Goal: Task Accomplishment & Management: Complete application form

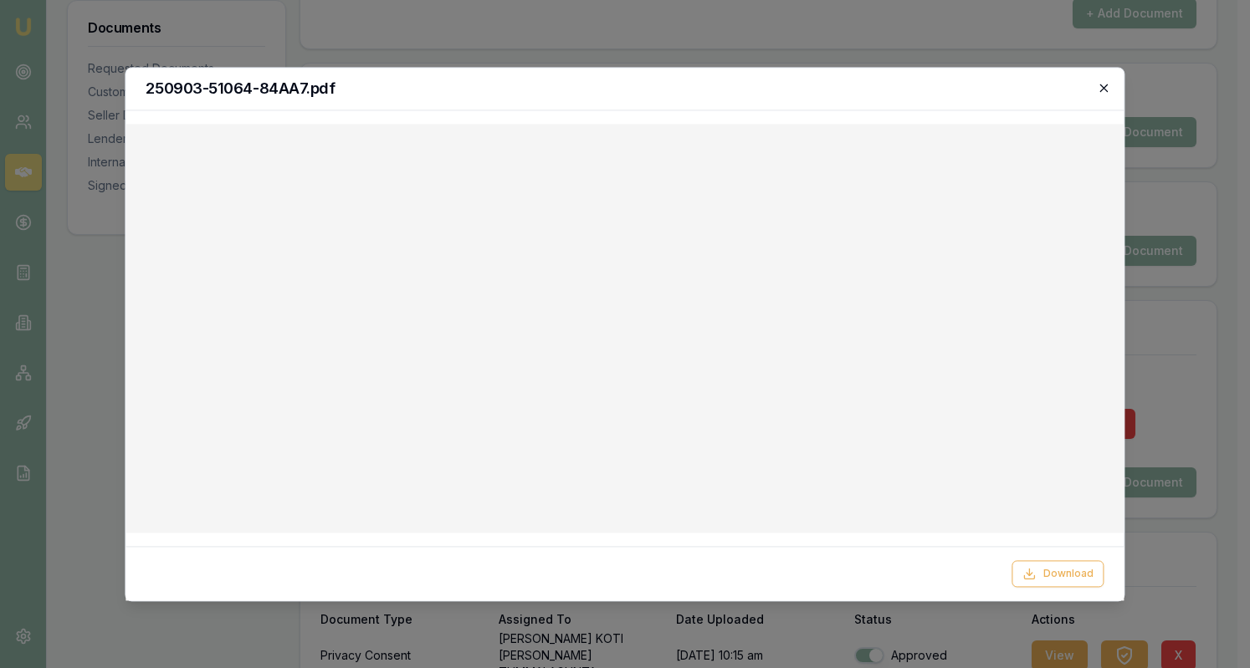
click at [1099, 89] on icon "button" at bounding box center [1103, 87] width 13 height 13
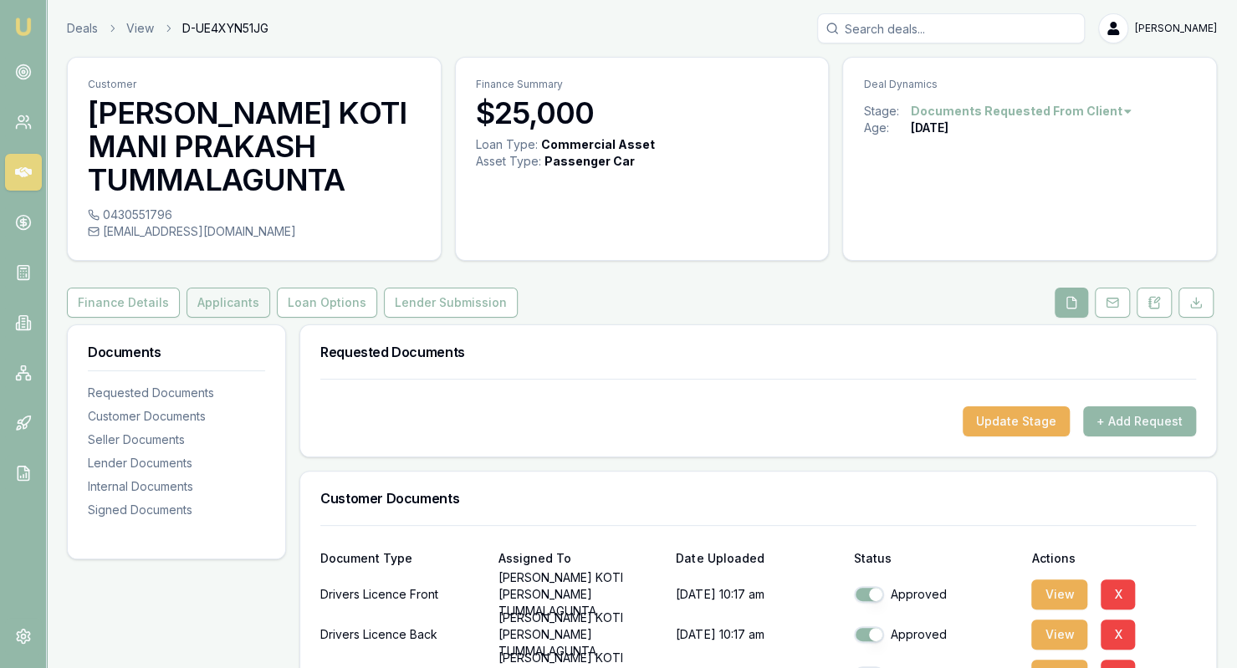
click at [198, 305] on button "Applicants" at bounding box center [229, 303] width 84 height 30
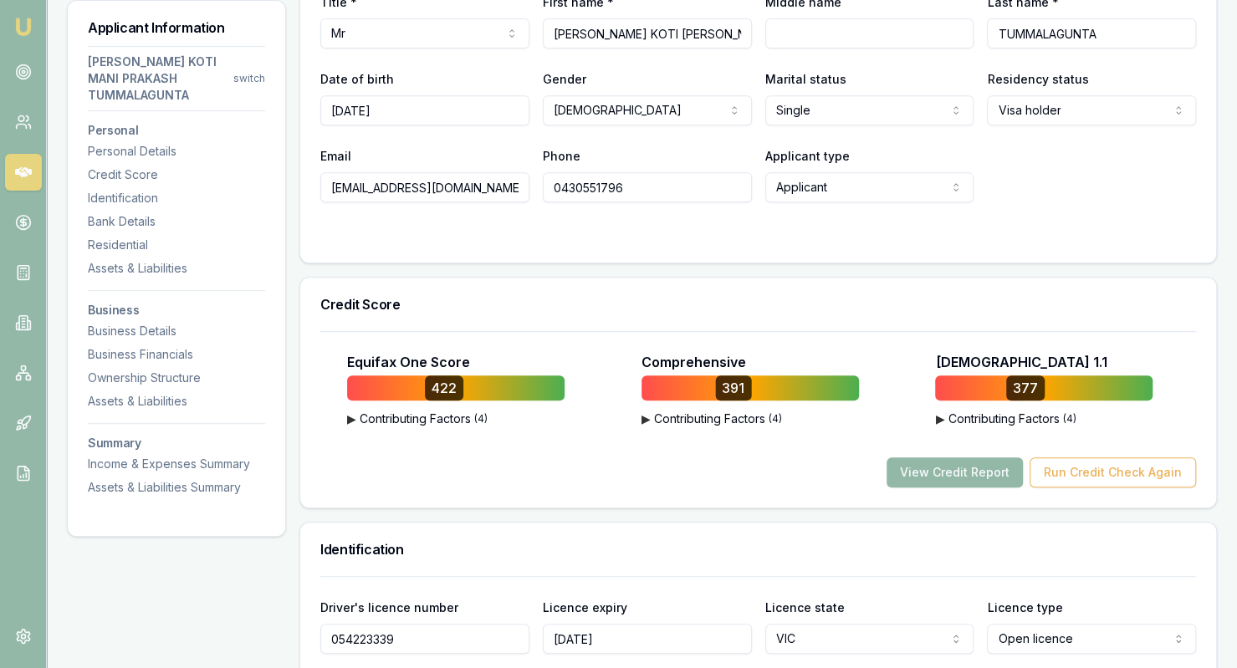
scroll to position [166, 0]
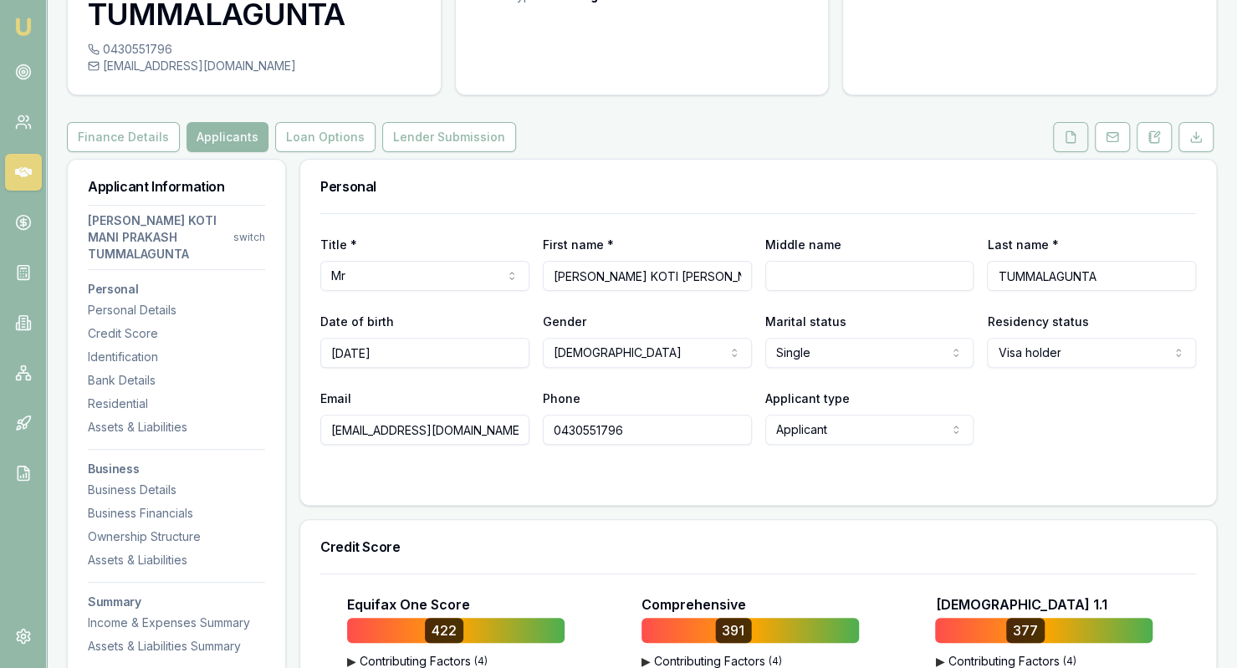
click at [1082, 140] on button at bounding box center [1070, 137] width 35 height 30
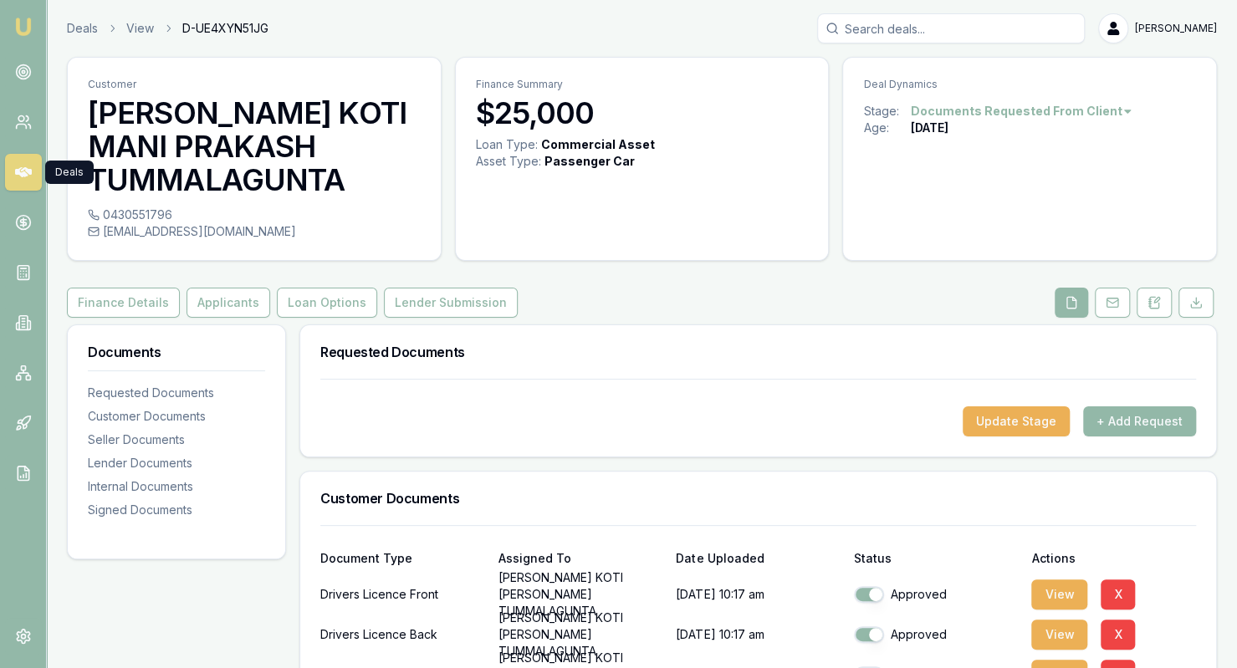
click at [28, 182] on link at bounding box center [23, 172] width 37 height 37
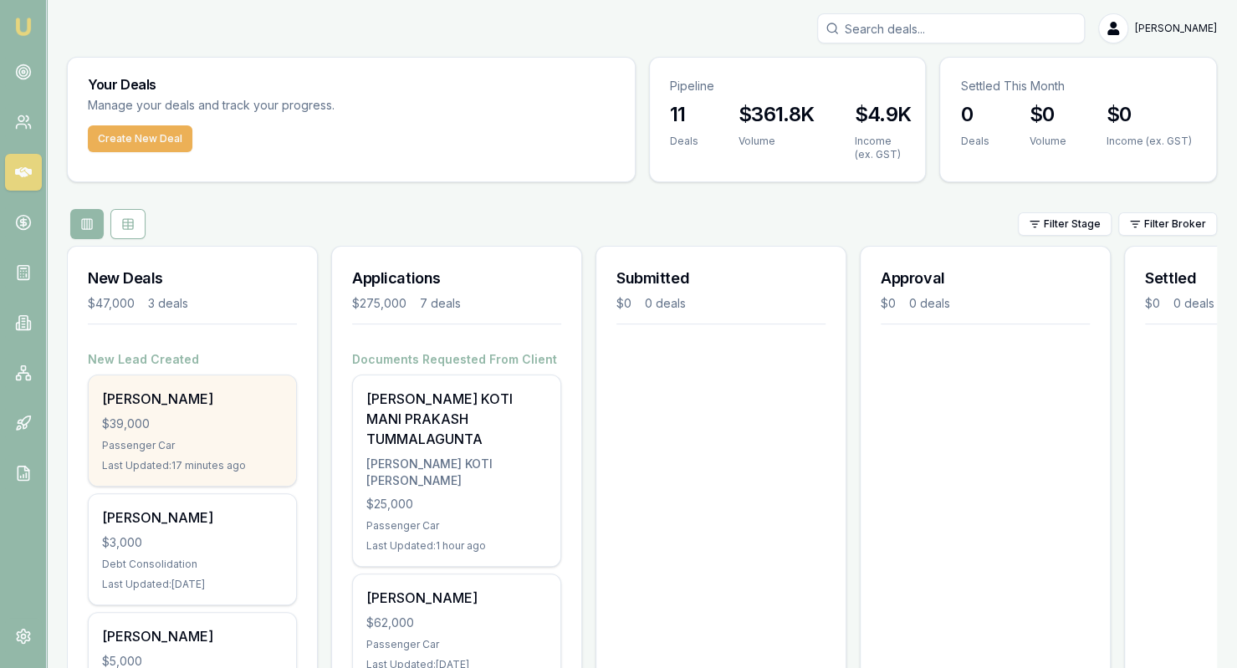
click at [221, 422] on div "$39,000" at bounding box center [192, 424] width 181 height 17
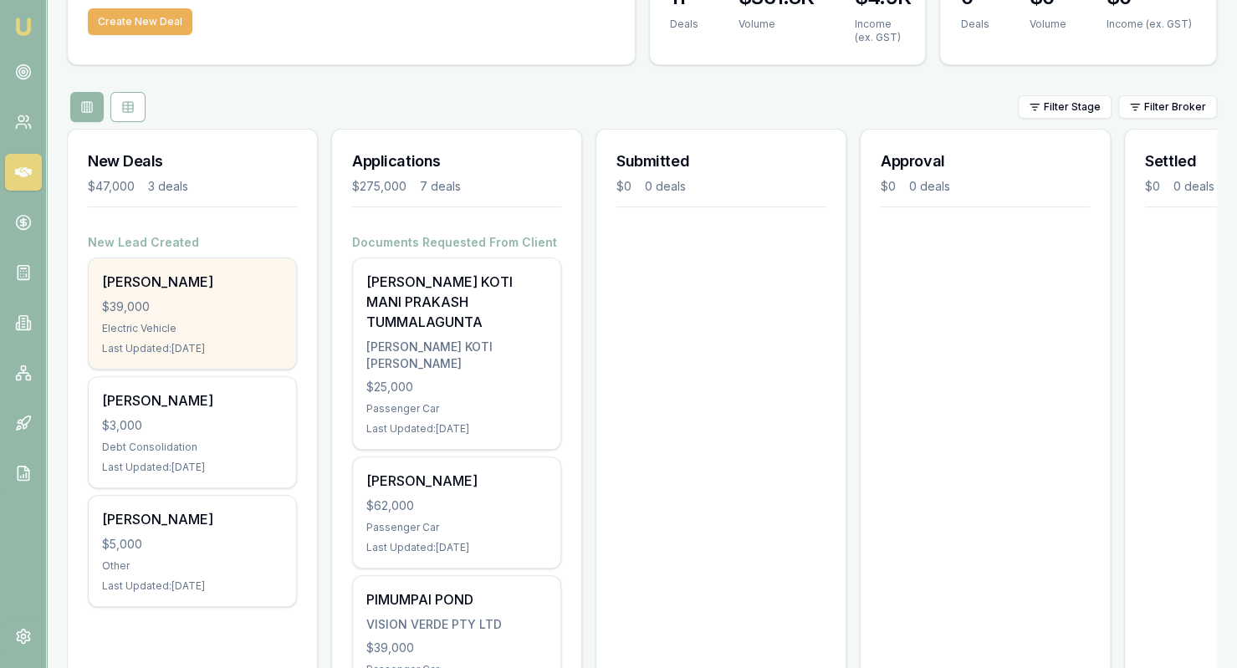
click at [227, 328] on div "Electric Vehicle" at bounding box center [192, 328] width 181 height 13
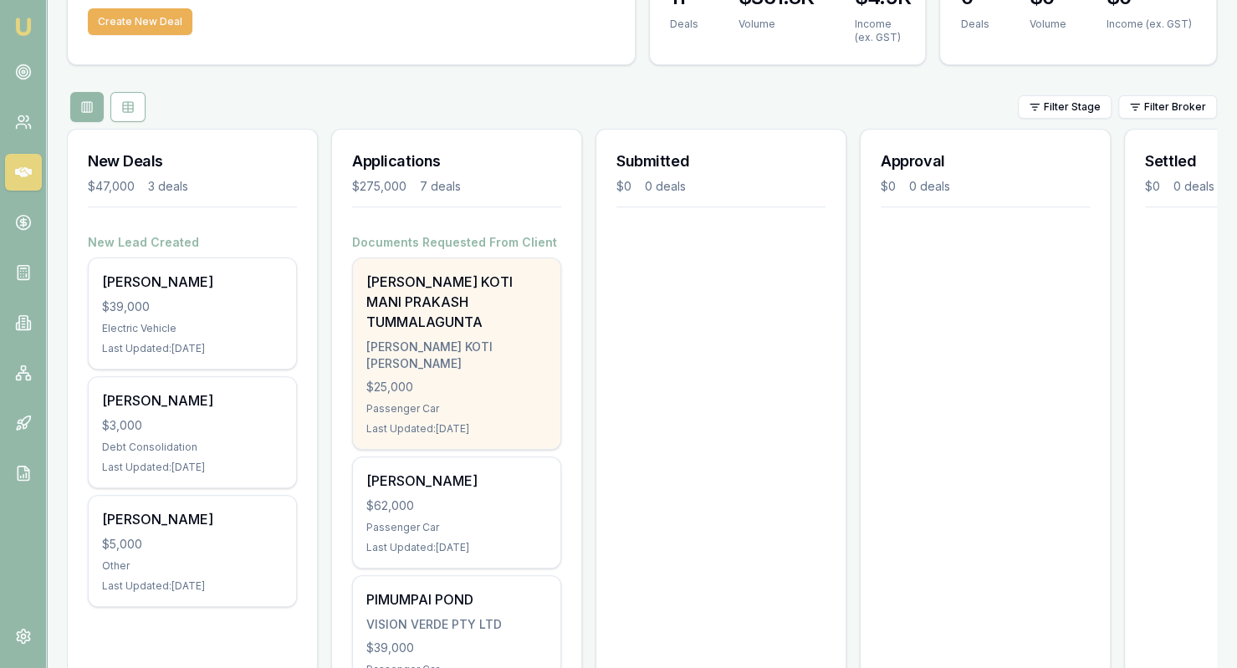
click at [519, 315] on div "[PERSON_NAME] KOTI MANI PRAKASH TUMMALAGUNTA" at bounding box center [456, 302] width 181 height 60
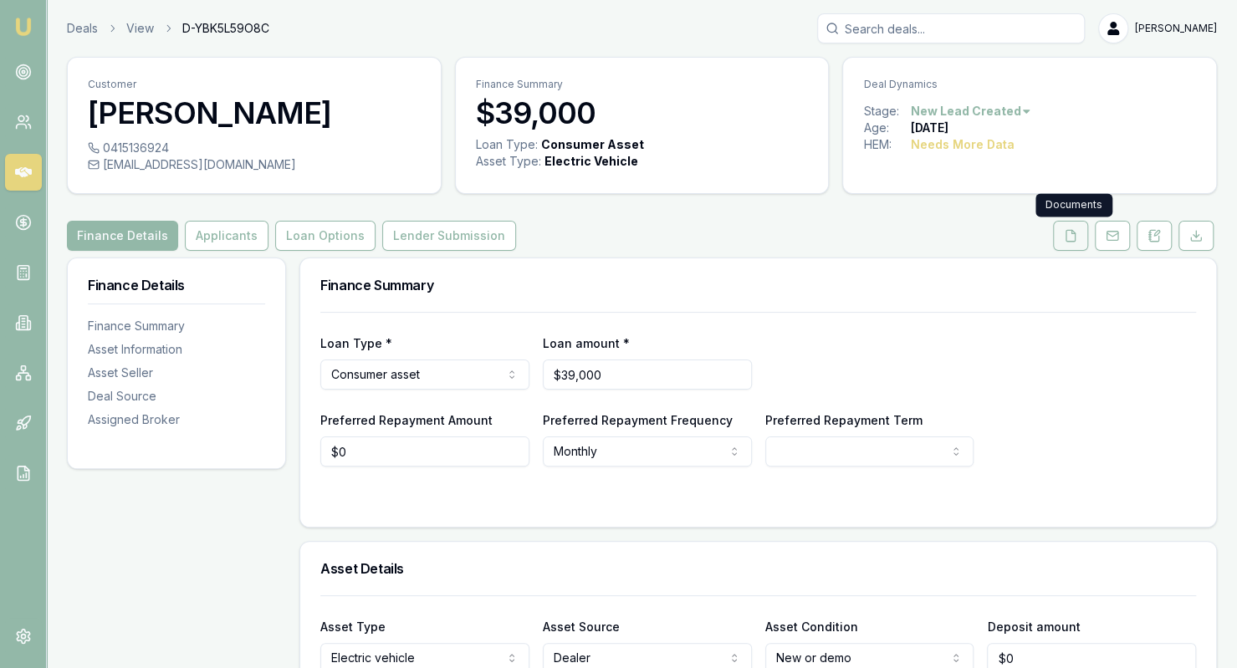
click at [1070, 233] on icon at bounding box center [1070, 235] width 13 height 13
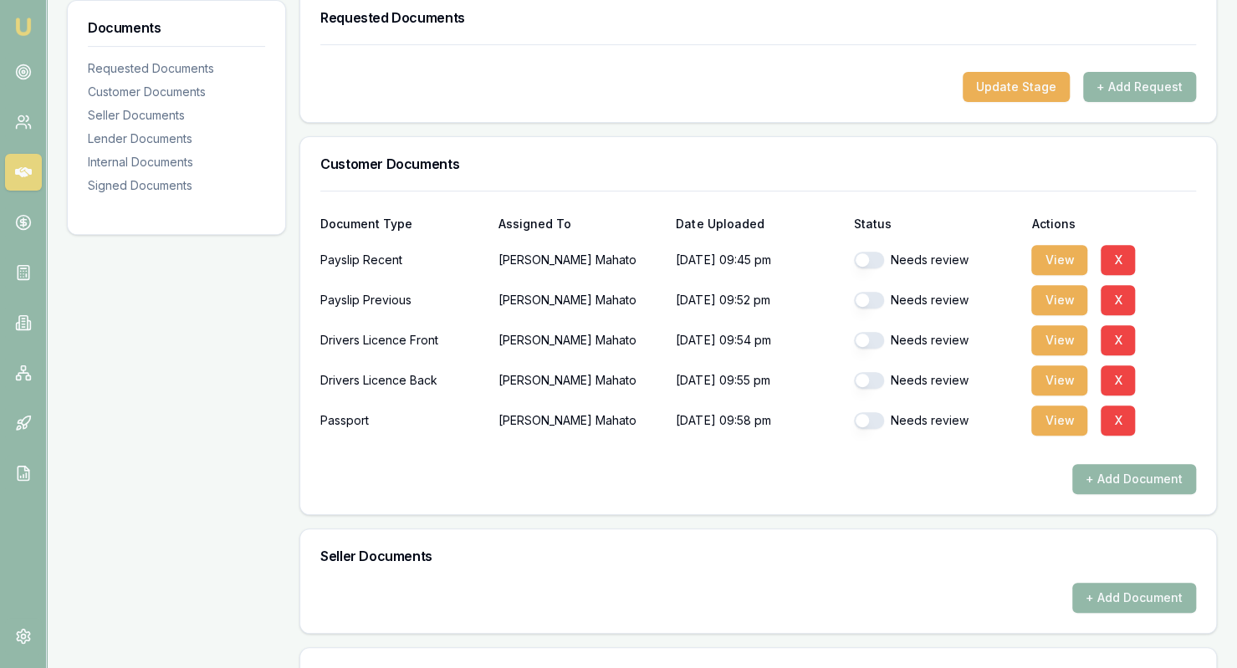
scroll to position [269, 0]
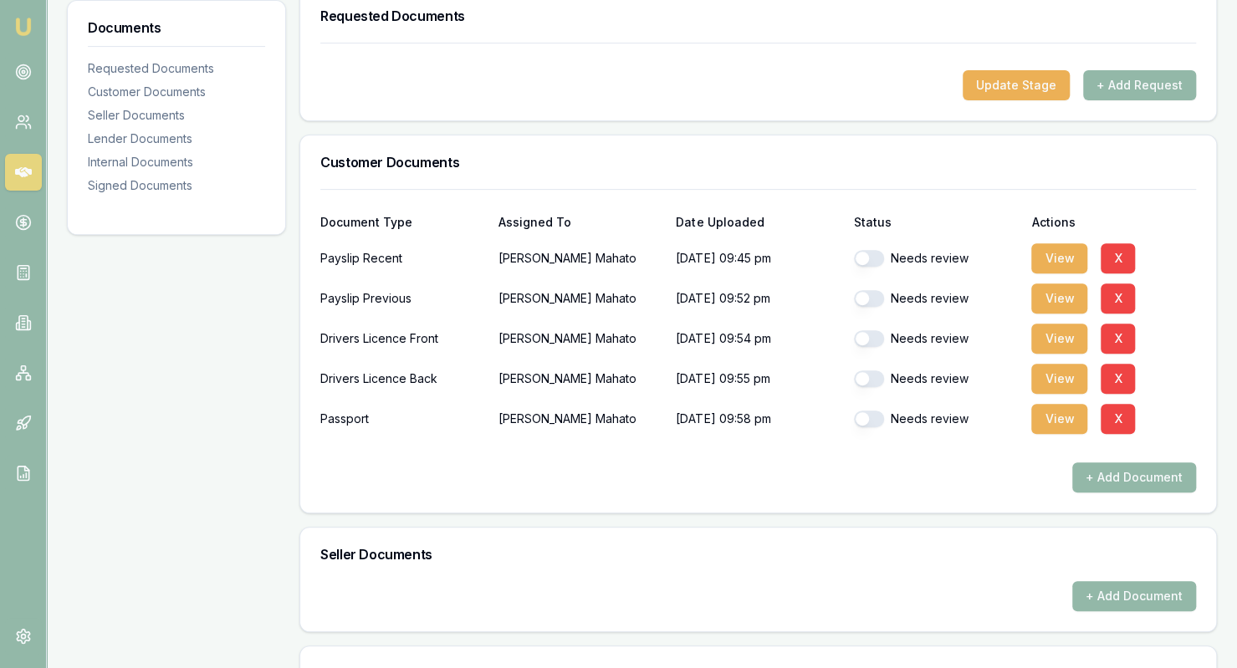
click at [863, 261] on button "button" at bounding box center [869, 258] width 30 height 17
checkbox input "false"
checkbox input "true"
click at [863, 302] on button "button" at bounding box center [869, 298] width 30 height 17
checkbox input "true"
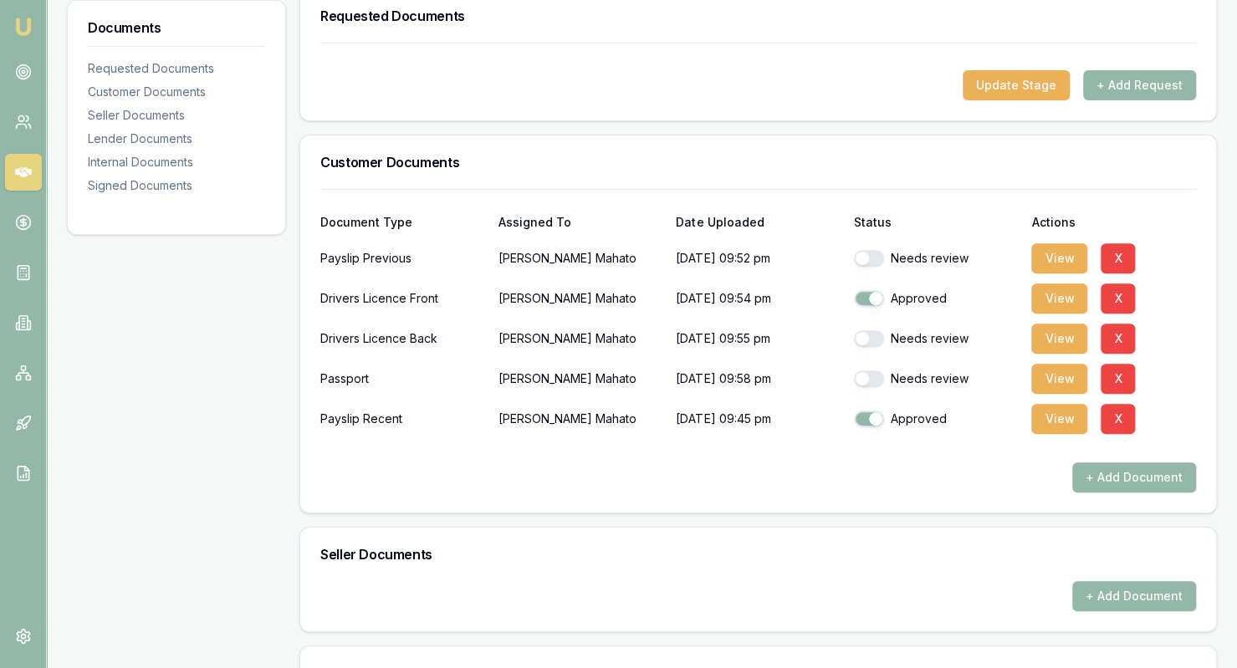
click at [862, 342] on button "button" at bounding box center [869, 338] width 30 height 17
checkbox input "true"
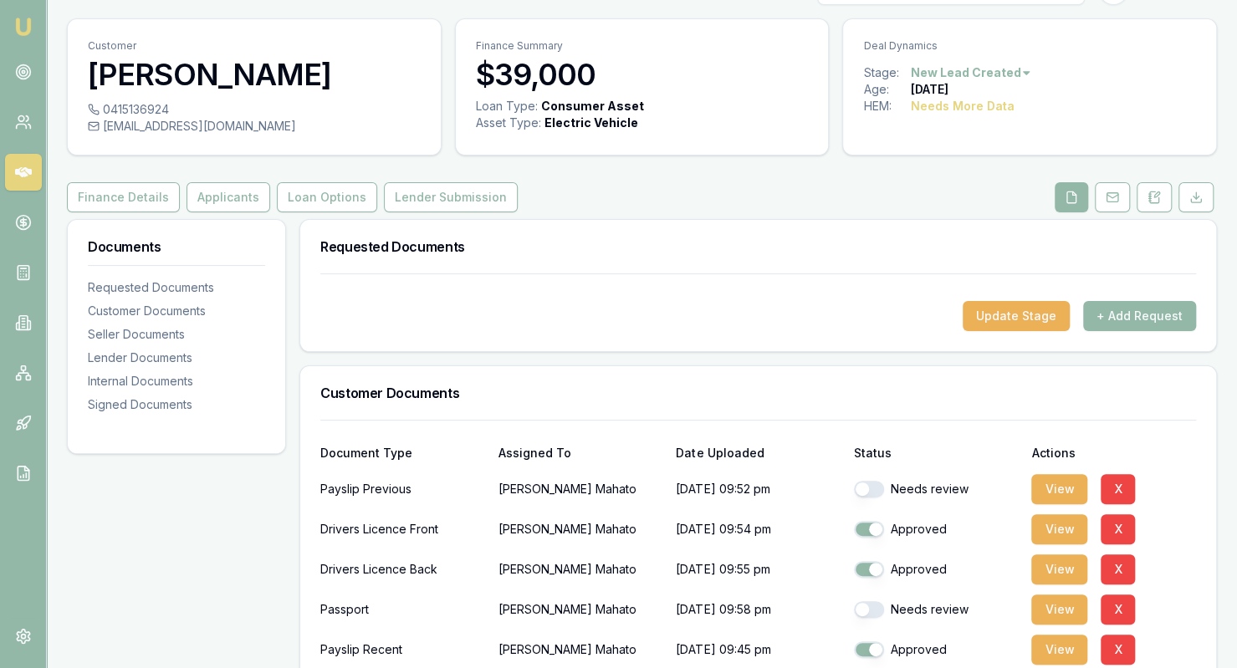
scroll to position [0, 0]
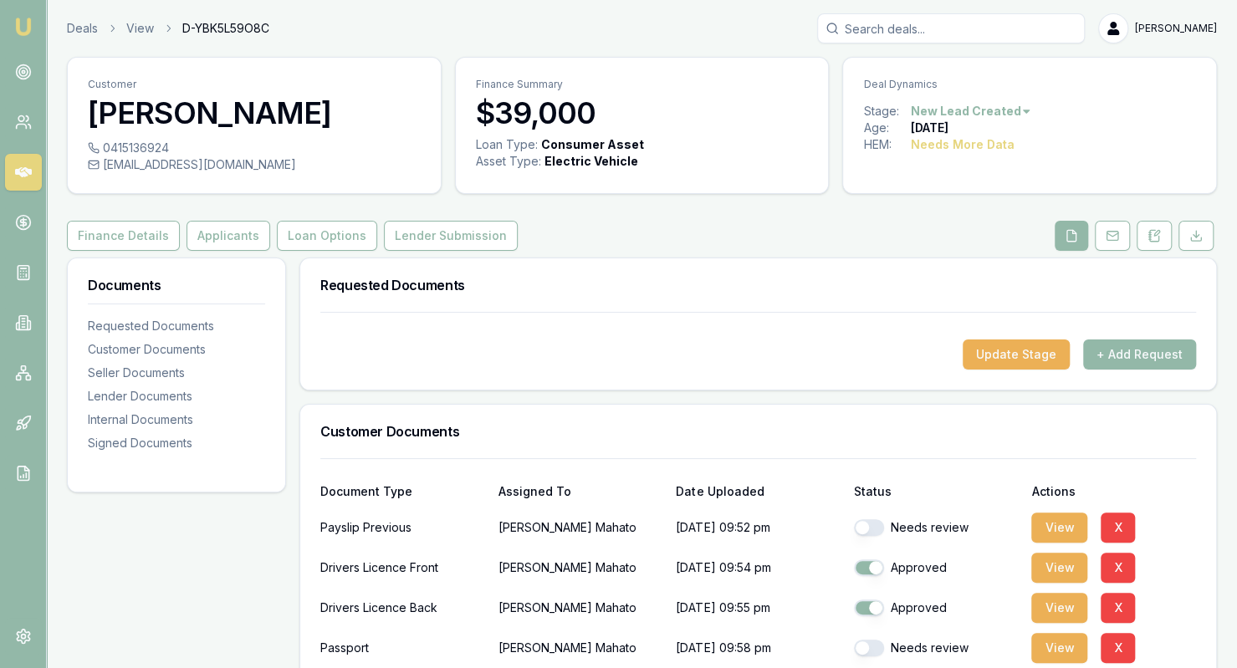
checkbox input "false"
checkbox input "true"
click at [104, 238] on button "Finance Details" at bounding box center [123, 236] width 113 height 30
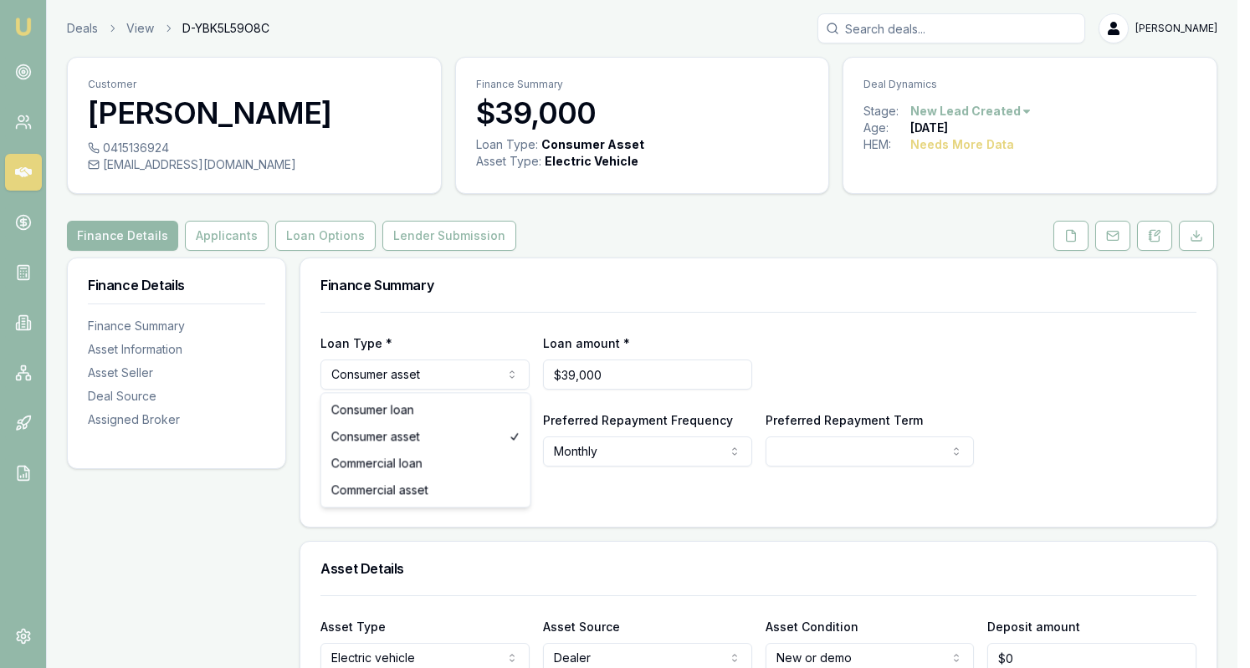
click at [490, 382] on html "Emu Broker Deals View D-YBK5L59O8C Krish Babu Toggle Menu Customer Jagdish Maha…" at bounding box center [625, 334] width 1250 height 668
select select "COMMERCIAL_ASSET"
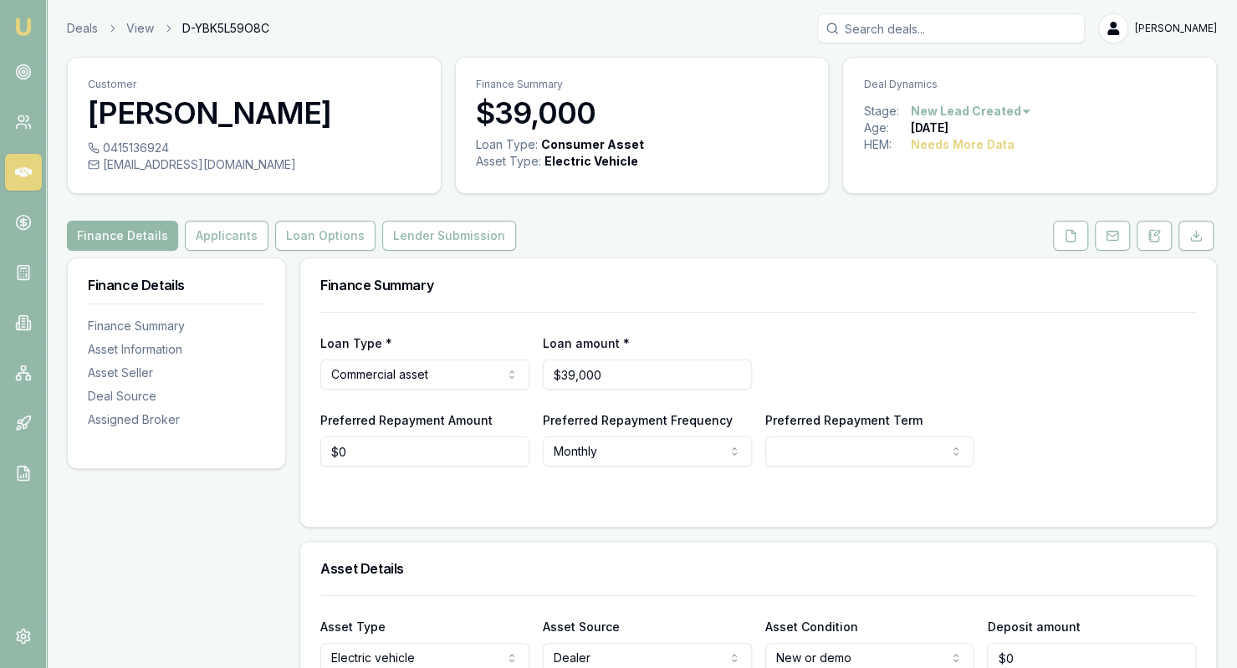
click at [1029, 360] on div "Loan Type * Commercial asset Consumer loan Consumer asset Commercial loan Comme…" at bounding box center [758, 361] width 876 height 57
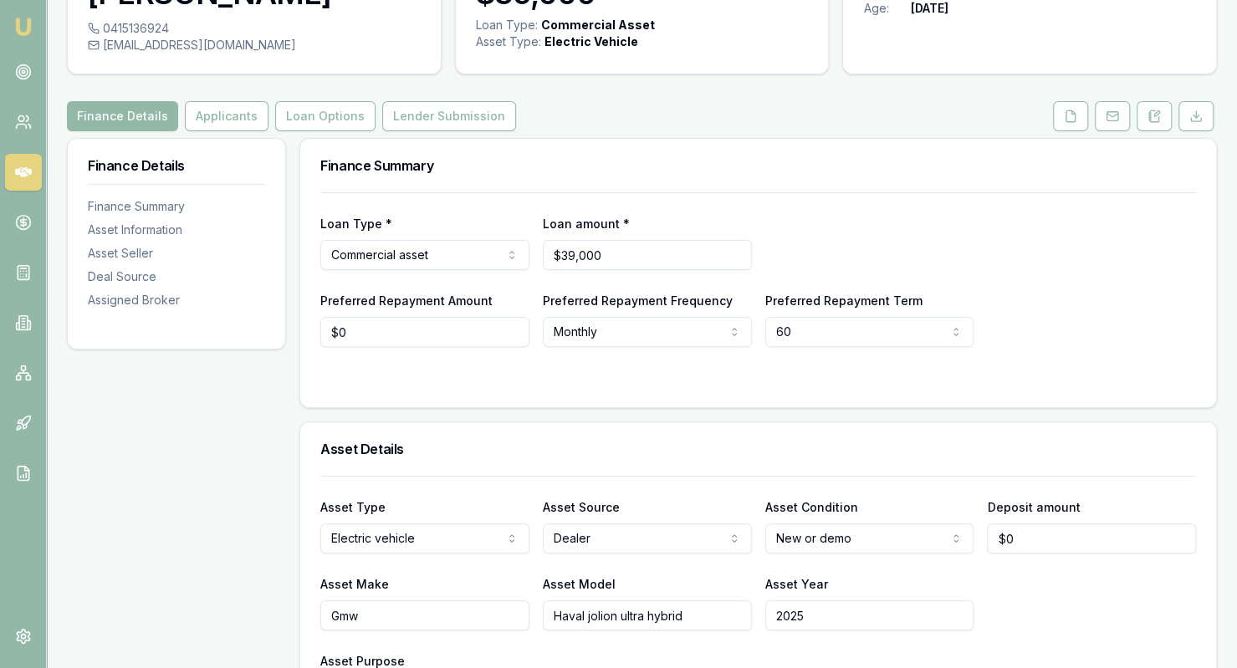
scroll to position [127, 0]
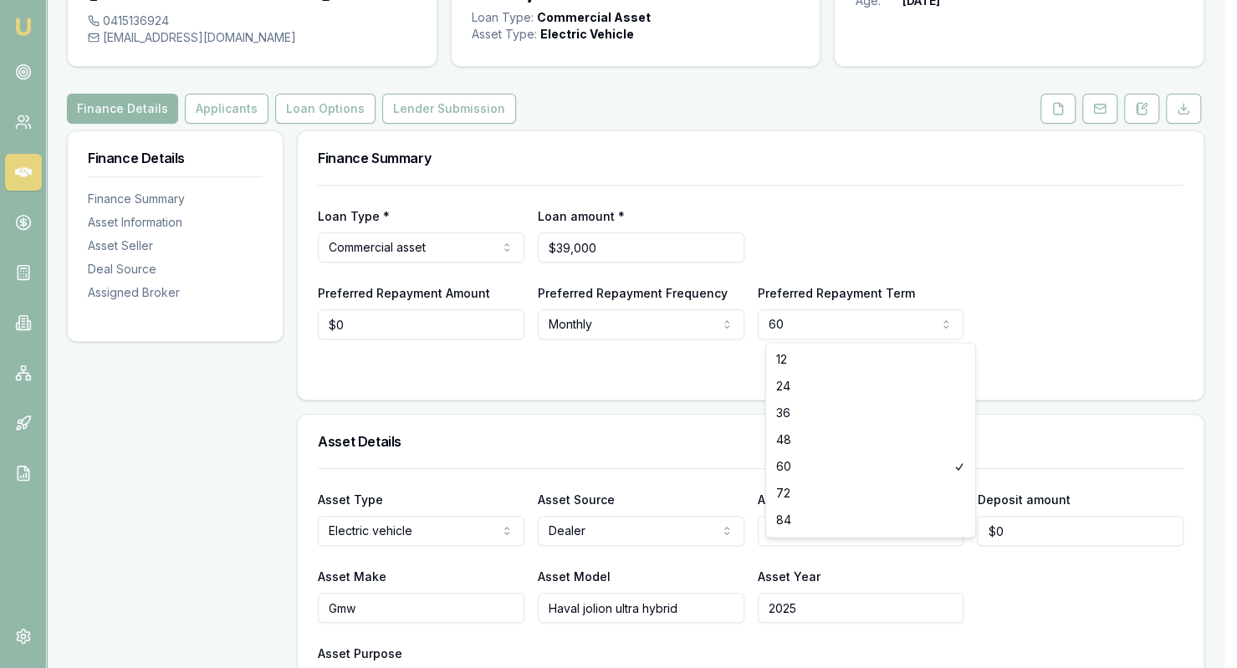
click at [853, 323] on html "Emu Broker Deals View D-YBK5L59O8C Krish Babu Toggle Menu Customer Jagdish Maha…" at bounding box center [618, 207] width 1237 height 668
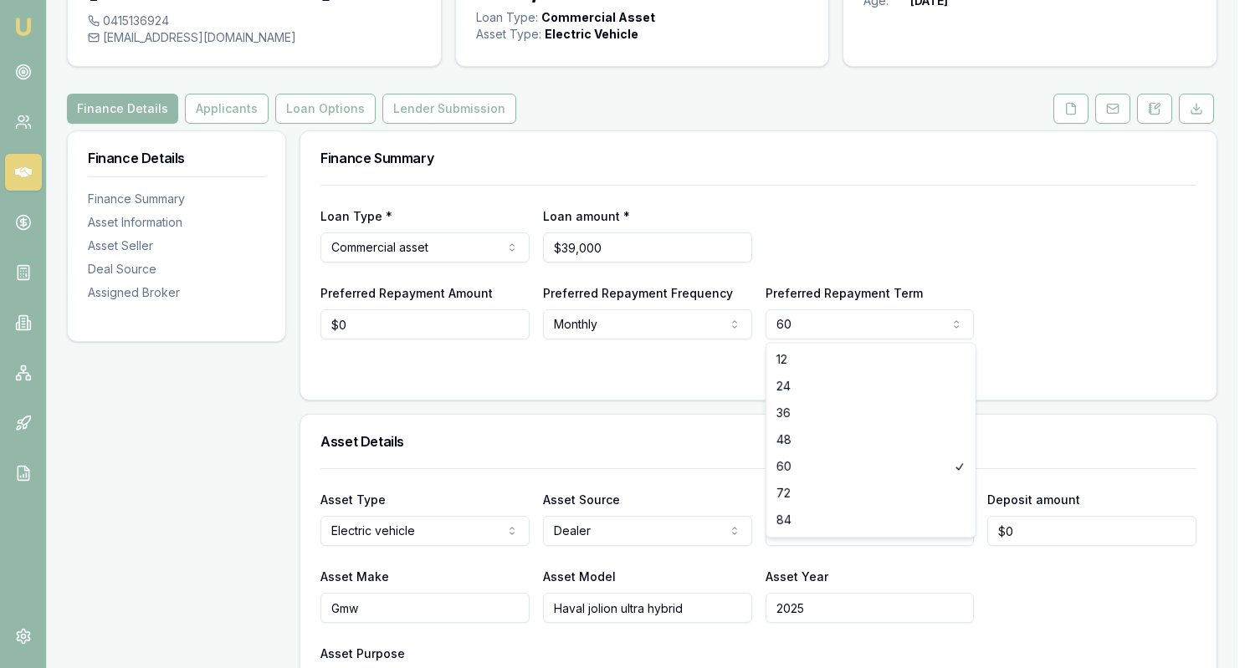
select select "24"
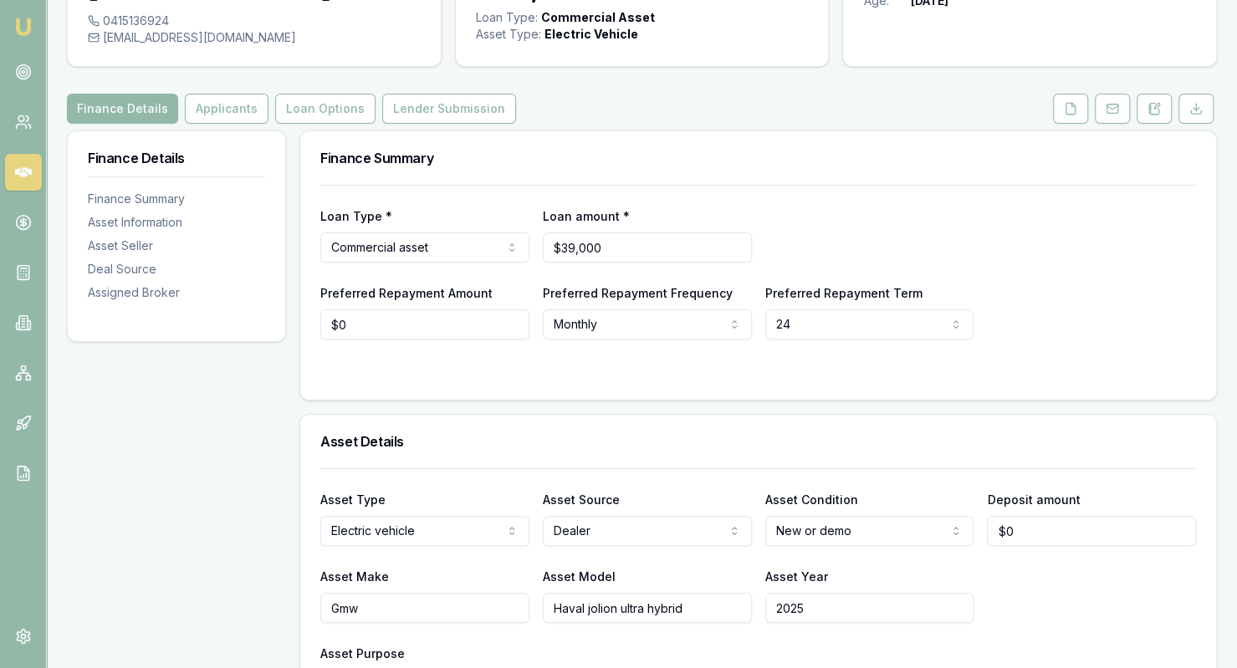
click at [1039, 334] on div "Preferred Repayment Amount $0 Preferred Repayment Frequency Monthly Weekly Fort…" at bounding box center [758, 311] width 876 height 57
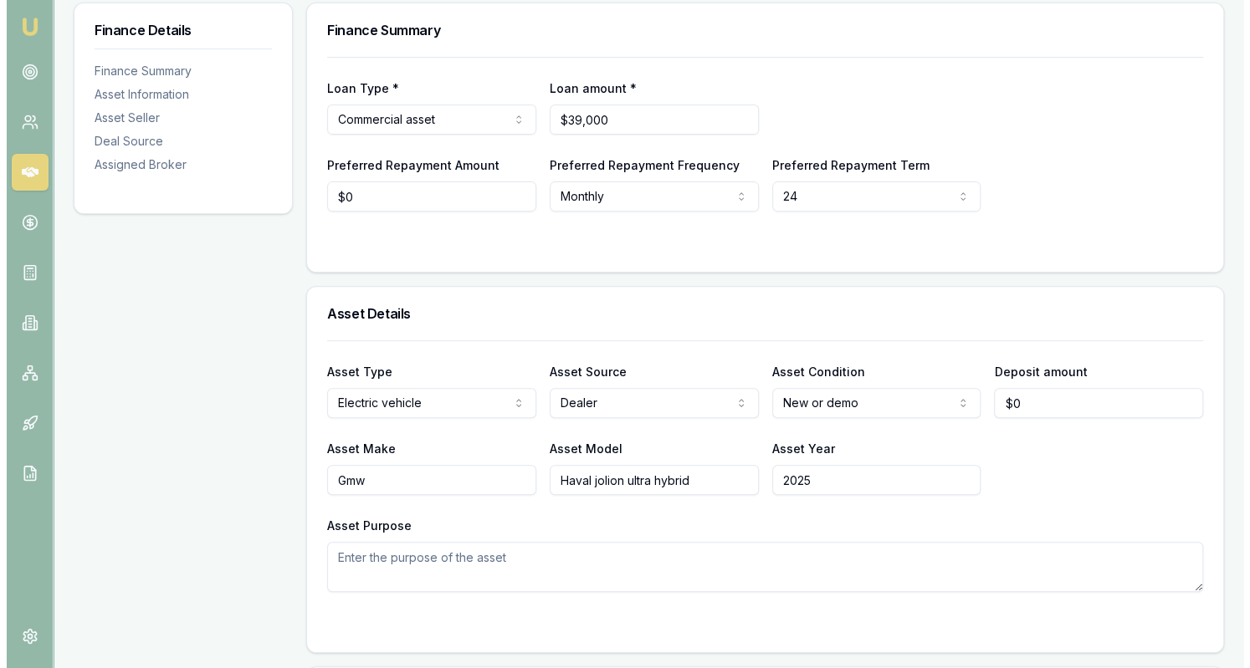
scroll to position [240, 0]
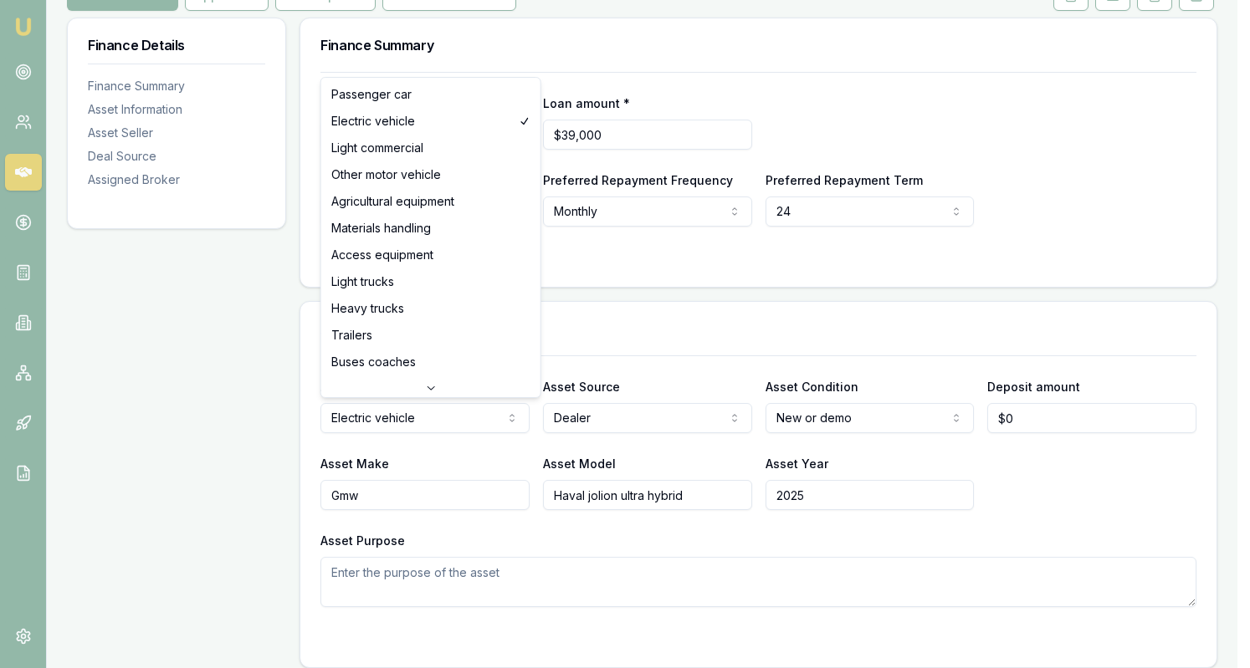
click at [493, 416] on html "Emu Broker Deals View D-YBK5L59O8C Krish Babu Toggle Menu Customer Jagdish Maha…" at bounding box center [625, 94] width 1250 height 668
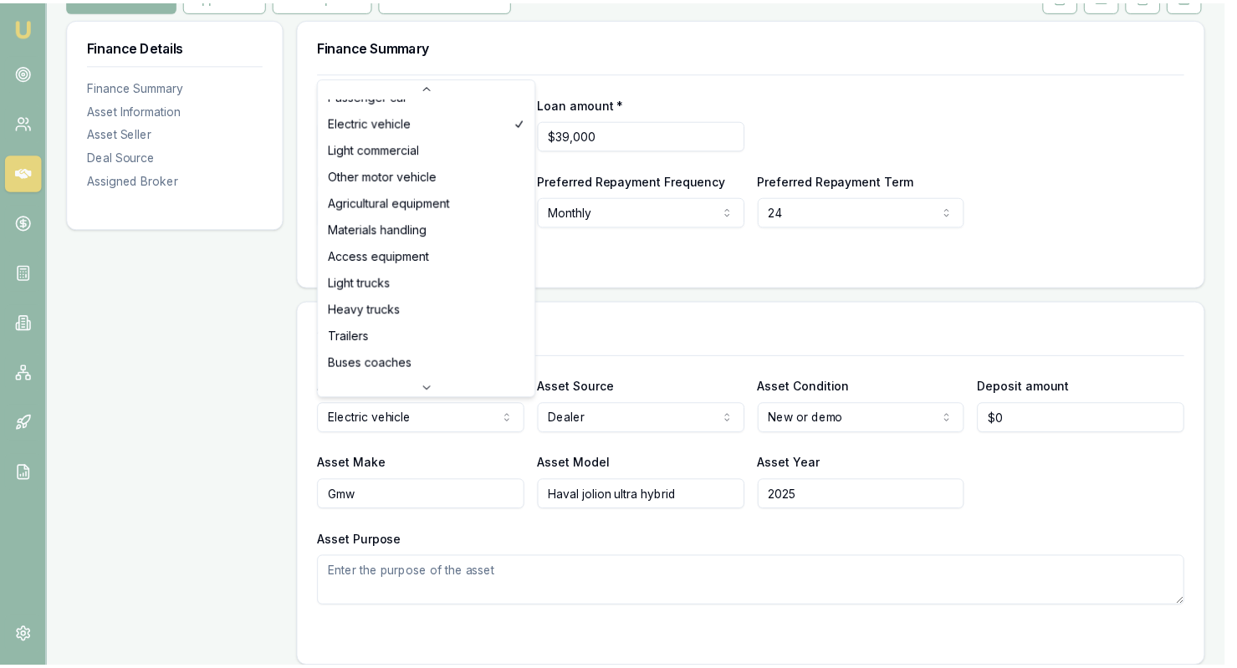
scroll to position [0, 0]
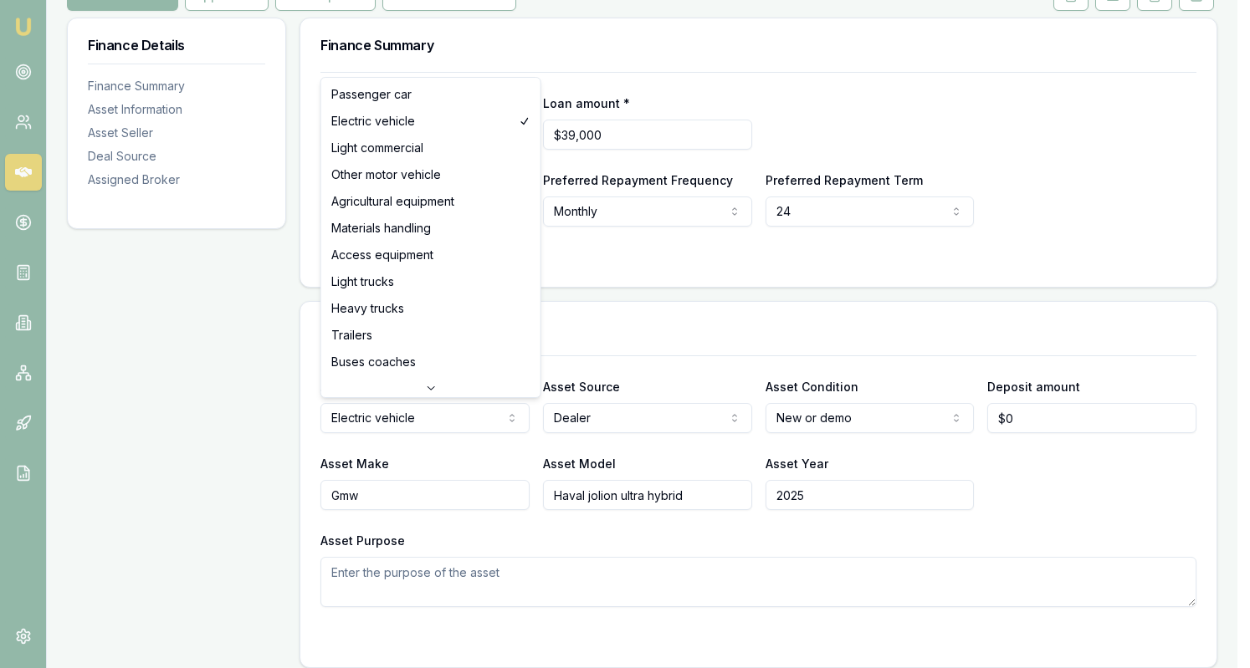
select select "PASSENGER_CAR"
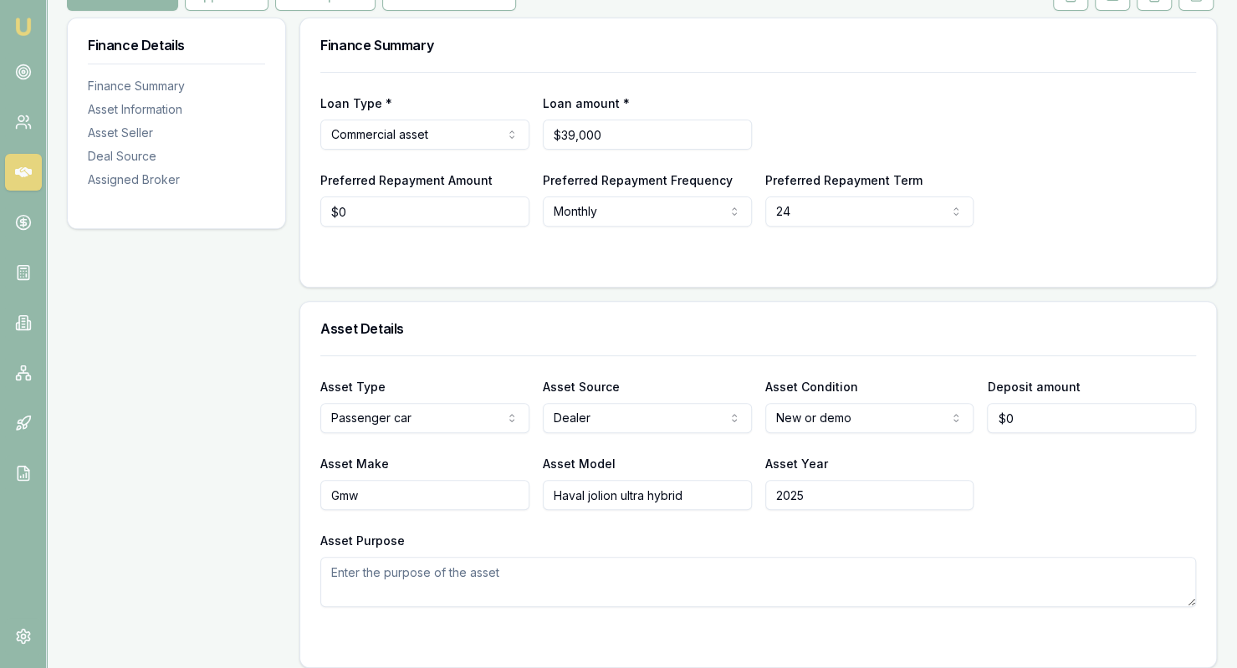
click at [642, 325] on h3 "Asset Details" at bounding box center [758, 328] width 876 height 13
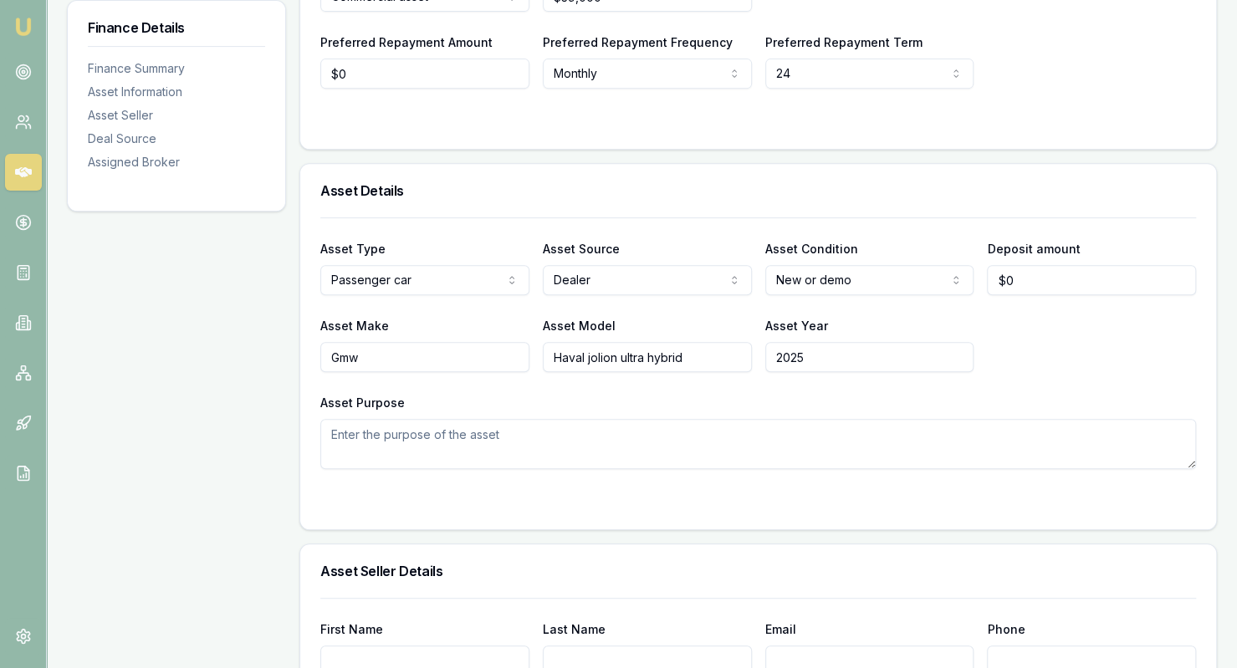
scroll to position [379, 0]
click at [482, 437] on textarea "Asset Purpose" at bounding box center [758, 443] width 876 height 50
type textarea "business purpose"
click at [540, 503] on div at bounding box center [758, 501] width 876 height 13
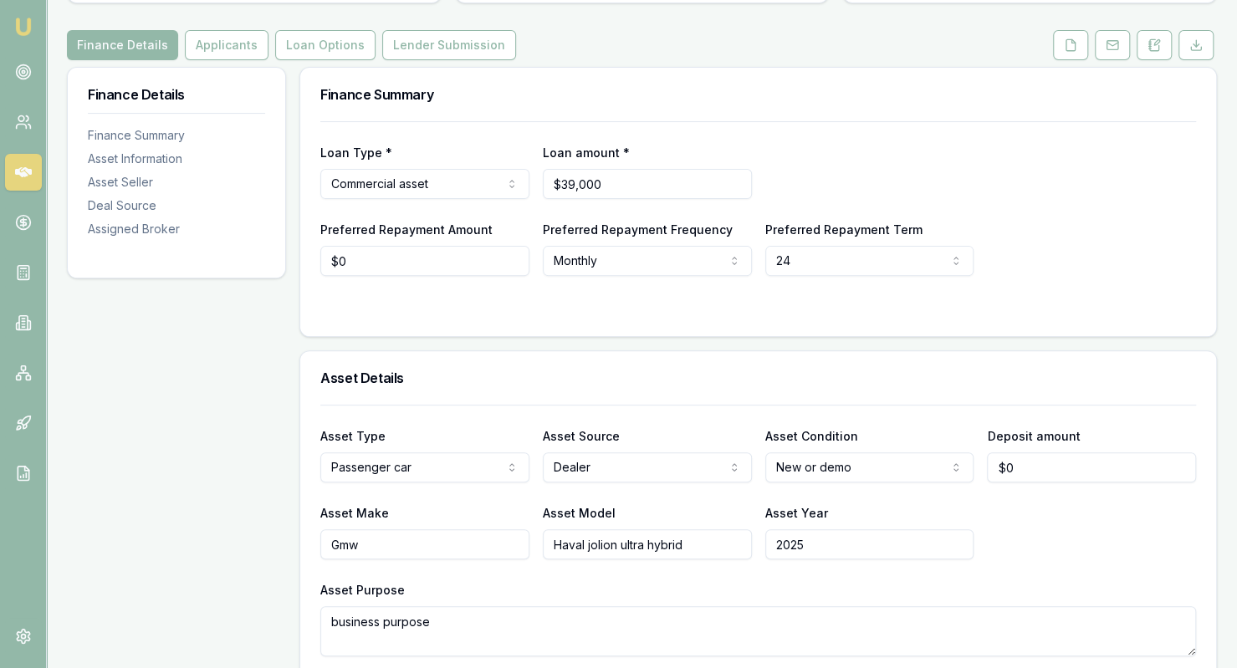
scroll to position [0, 0]
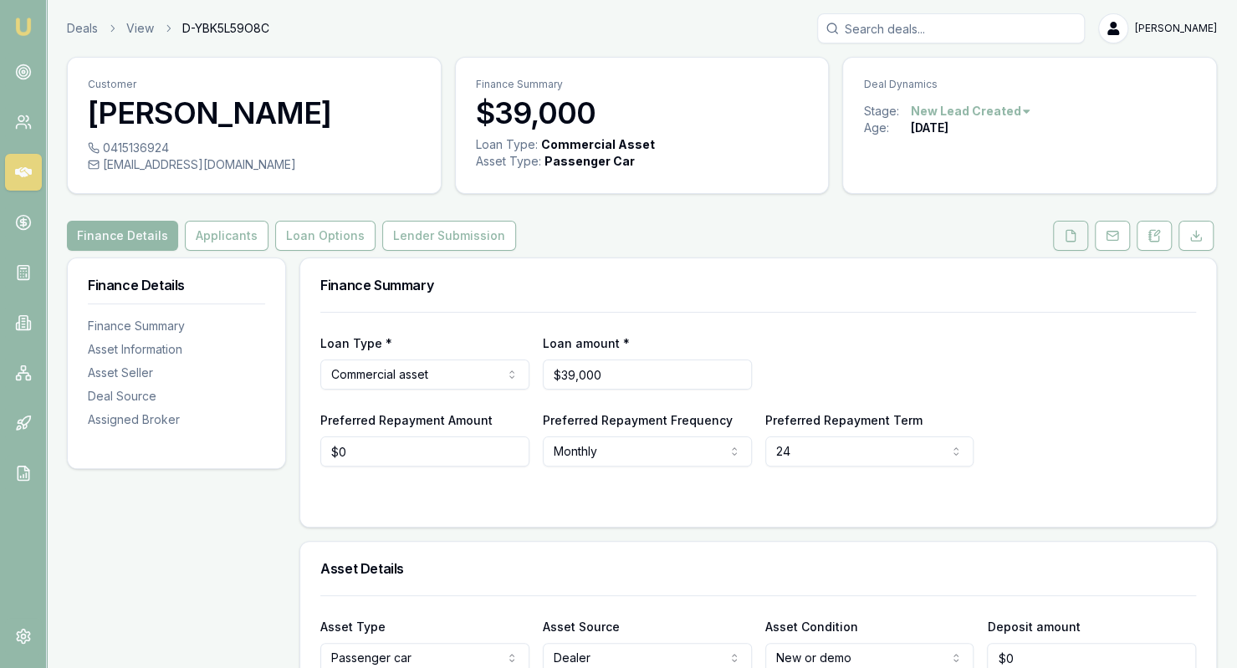
click at [1062, 243] on button at bounding box center [1070, 236] width 35 height 30
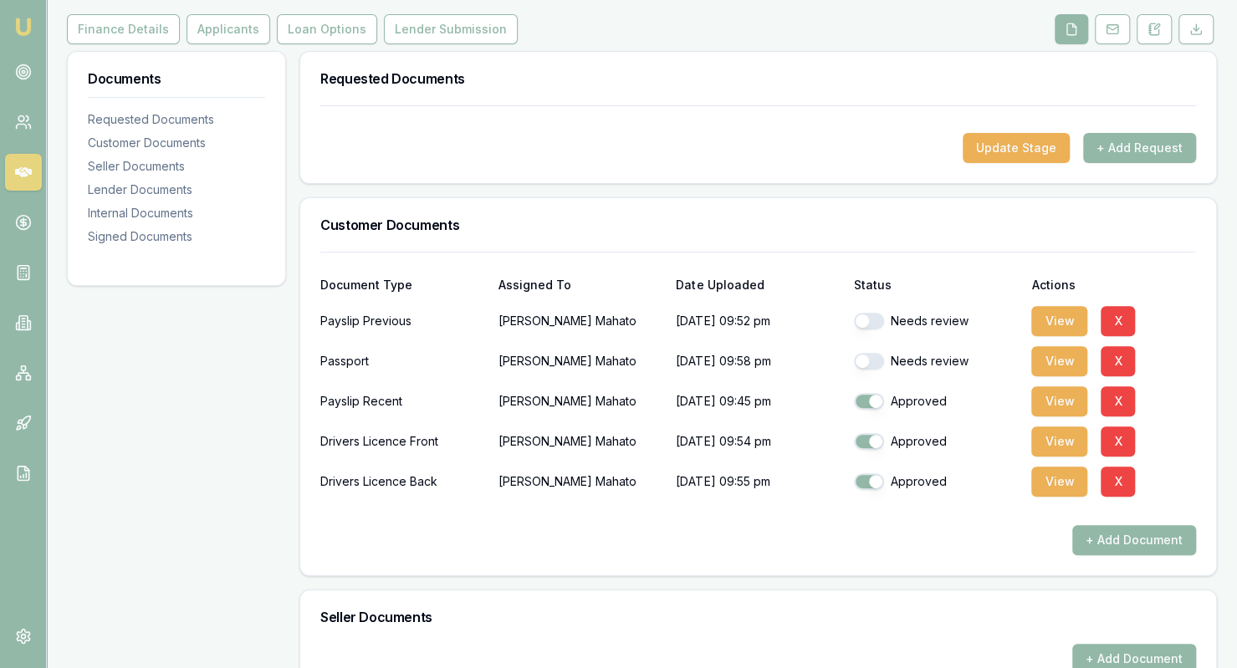
scroll to position [209, 0]
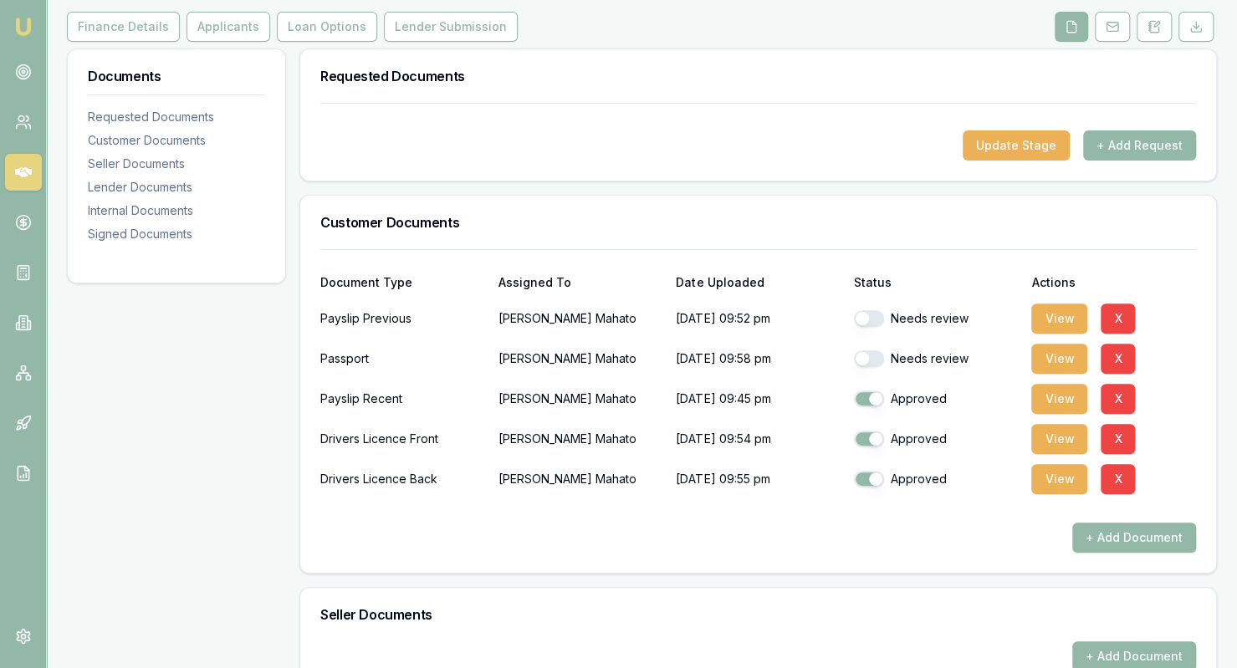
click at [862, 359] on button "button" at bounding box center [869, 358] width 30 height 17
checkbox input "true"
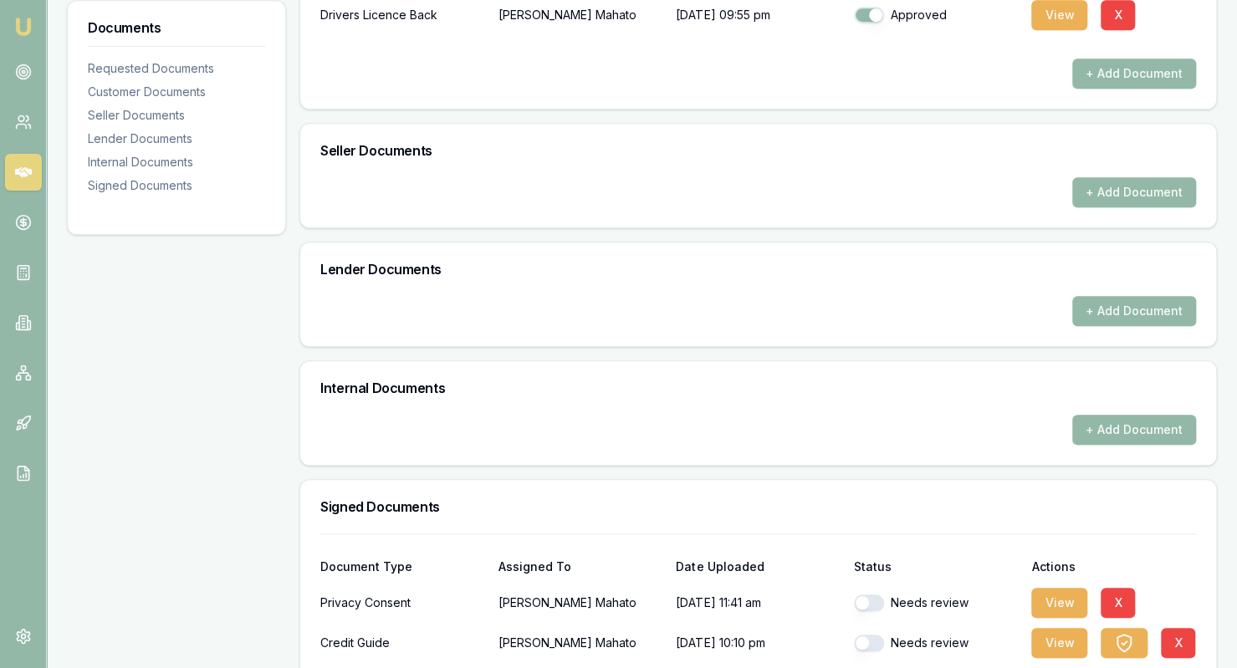
scroll to position [752, 0]
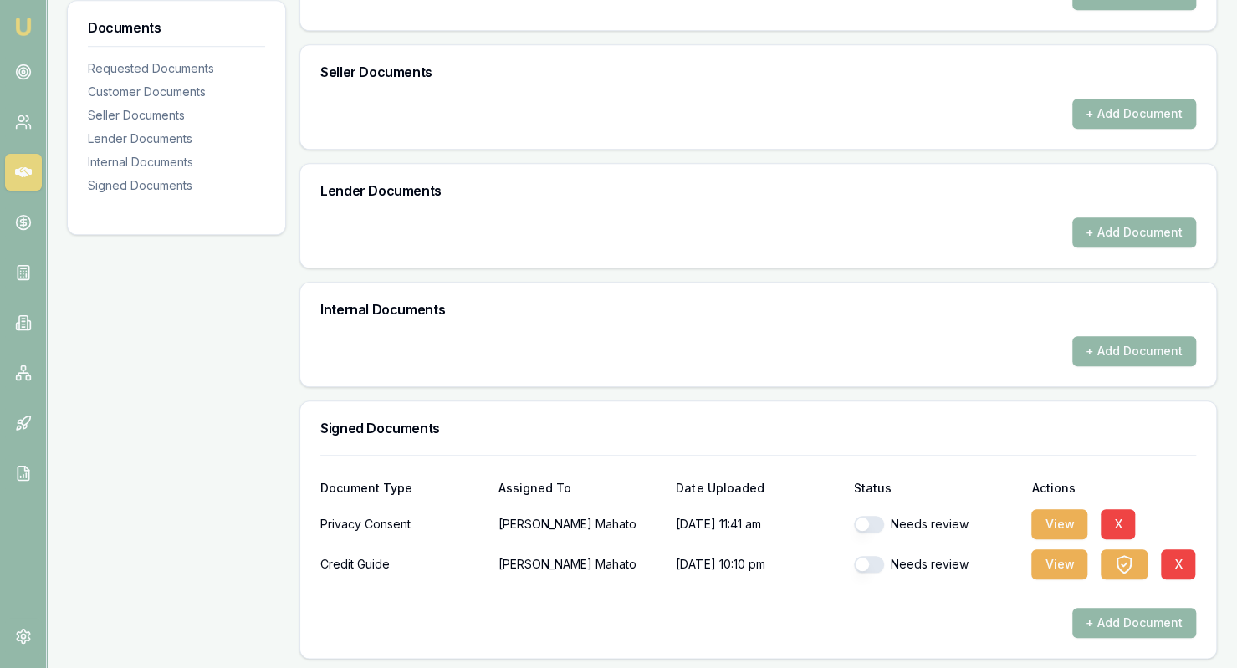
click at [861, 522] on button "button" at bounding box center [869, 524] width 30 height 17
checkbox input "true"
click at [863, 561] on button "button" at bounding box center [869, 564] width 30 height 17
checkbox input "true"
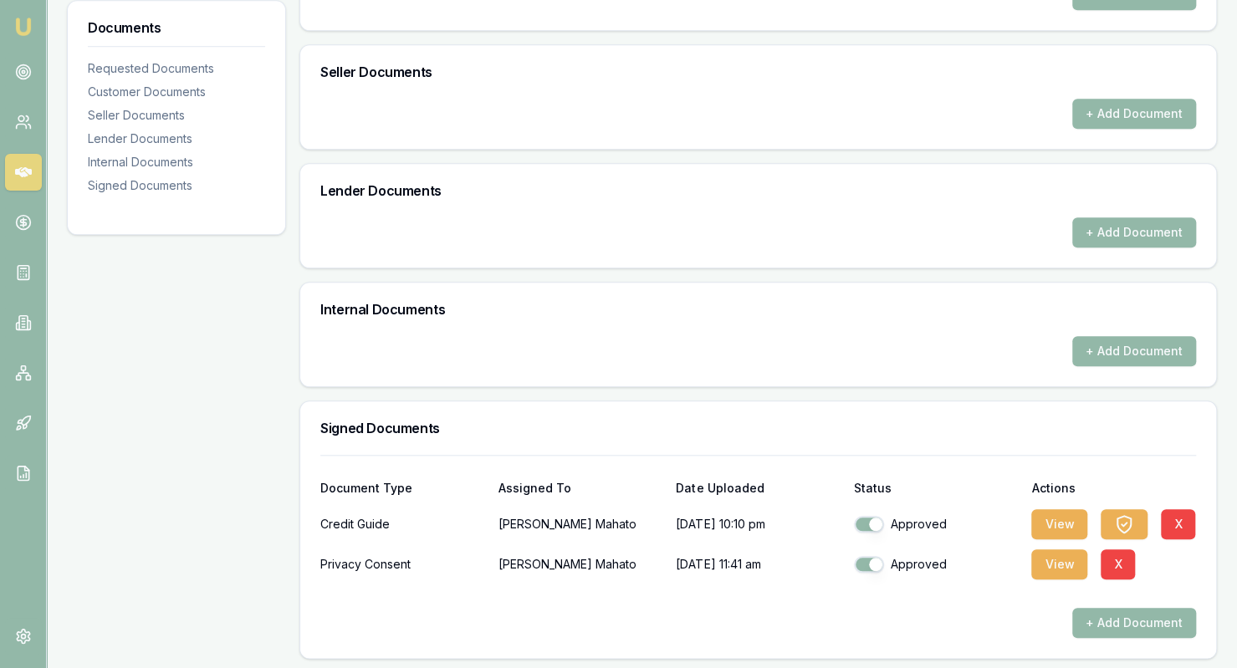
click at [821, 412] on div "Signed Documents" at bounding box center [758, 428] width 916 height 54
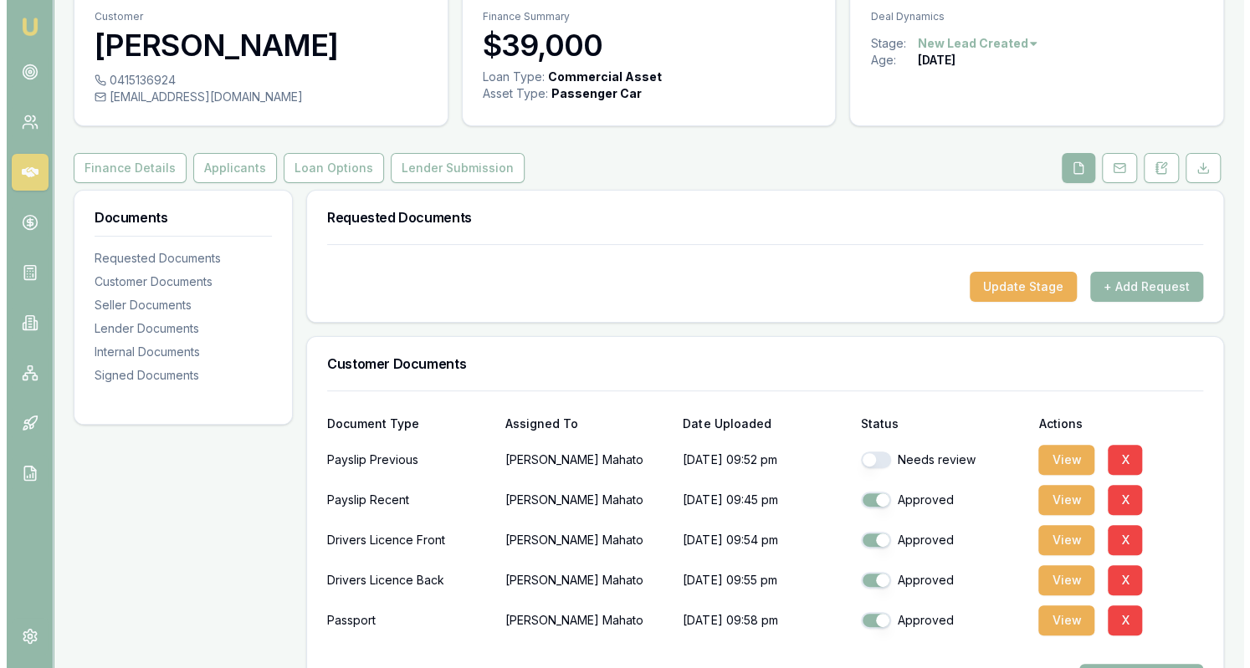
scroll to position [0, 0]
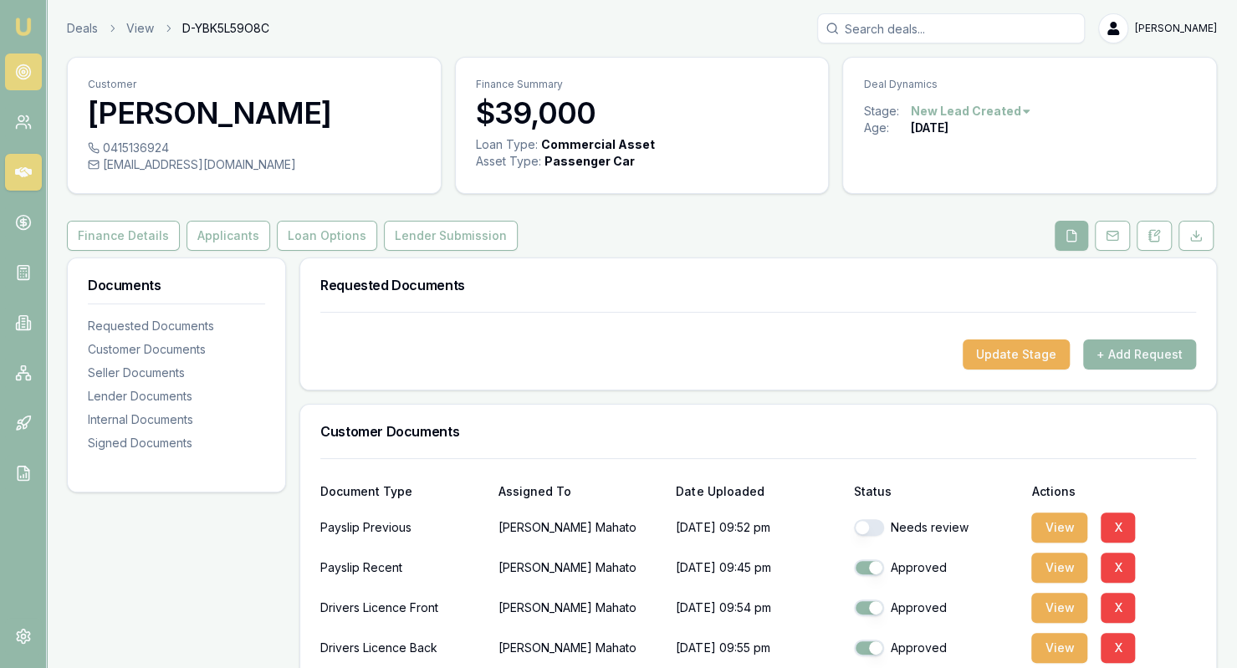
click at [20, 70] on icon at bounding box center [23, 72] width 17 height 17
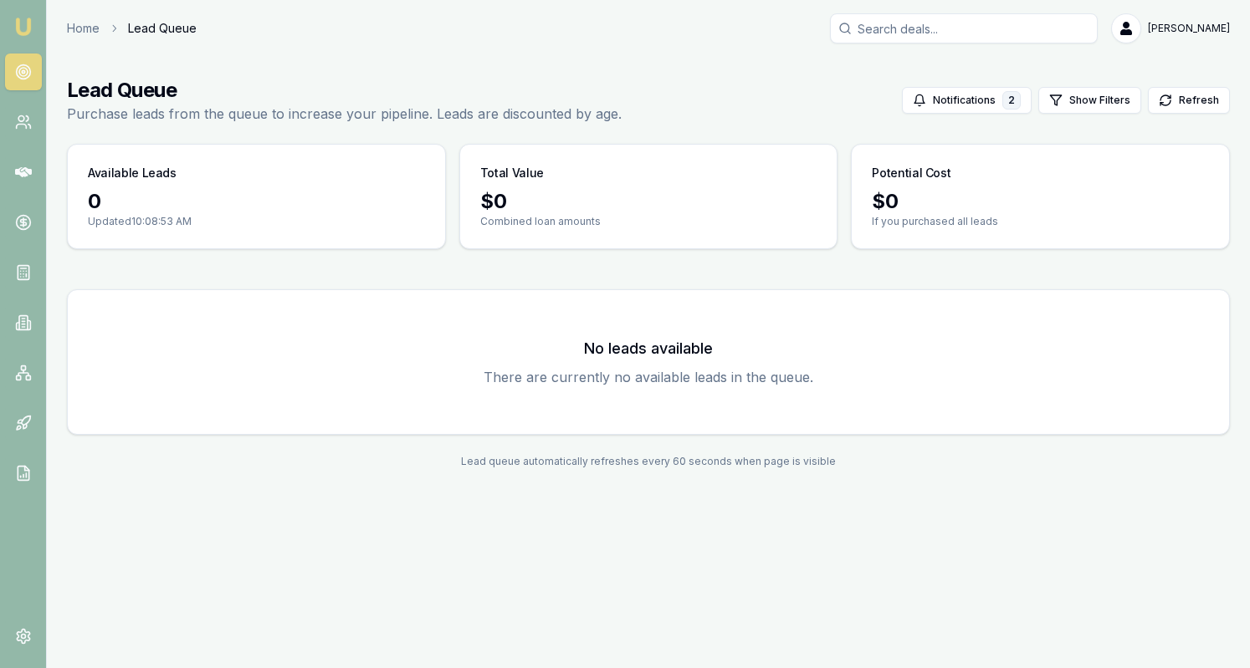
click at [27, 66] on circle at bounding box center [23, 72] width 14 height 14
click at [28, 26] on img at bounding box center [23, 27] width 20 height 20
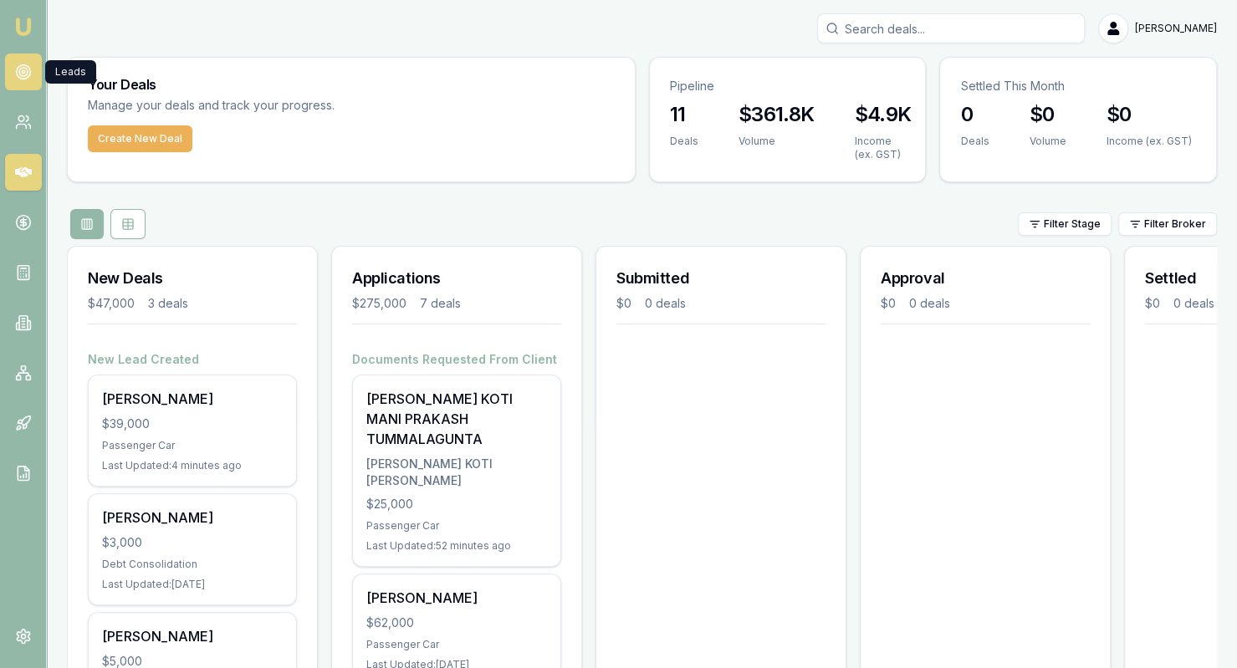
click at [30, 79] on icon at bounding box center [23, 72] width 17 height 17
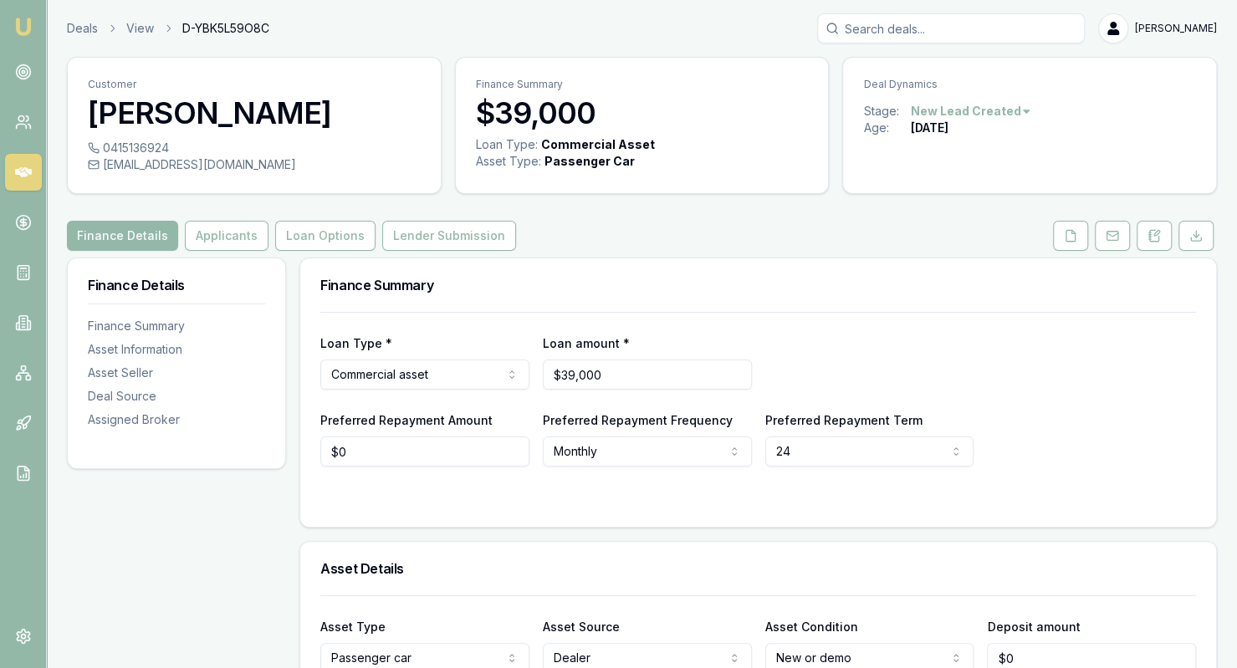
click at [1036, 372] on div "Loan Type * Commercial asset Consumer loan Consumer asset Commercial loan Comme…" at bounding box center [758, 361] width 876 height 57
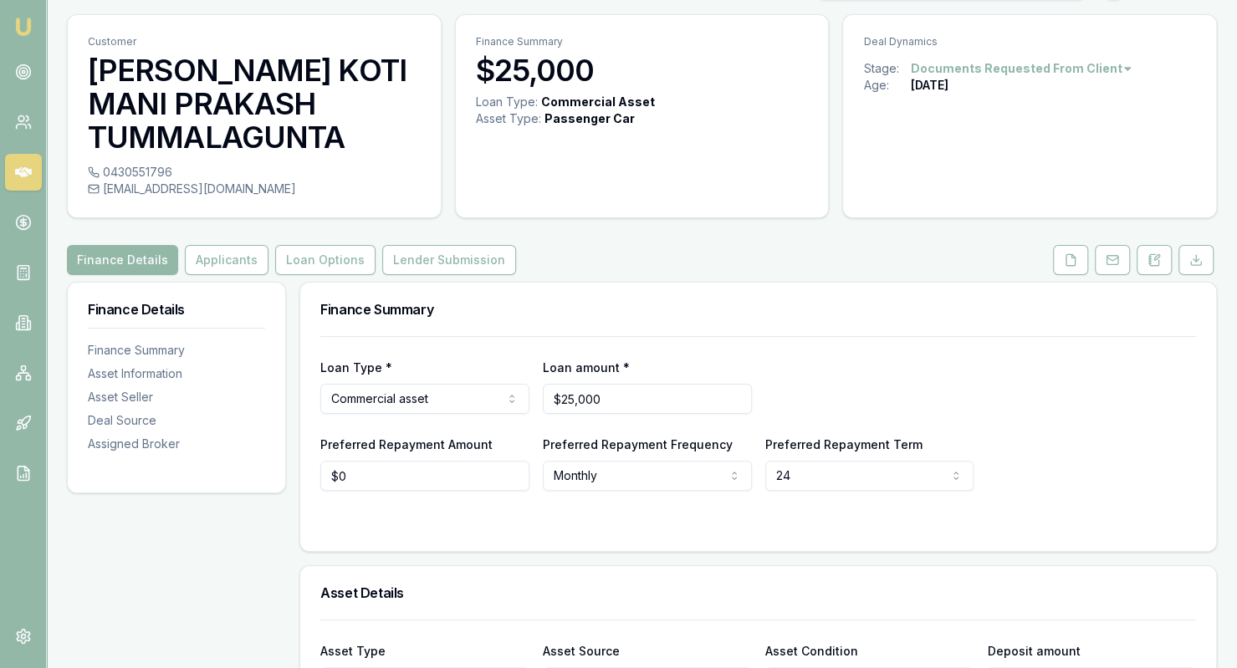
scroll to position [21, 0]
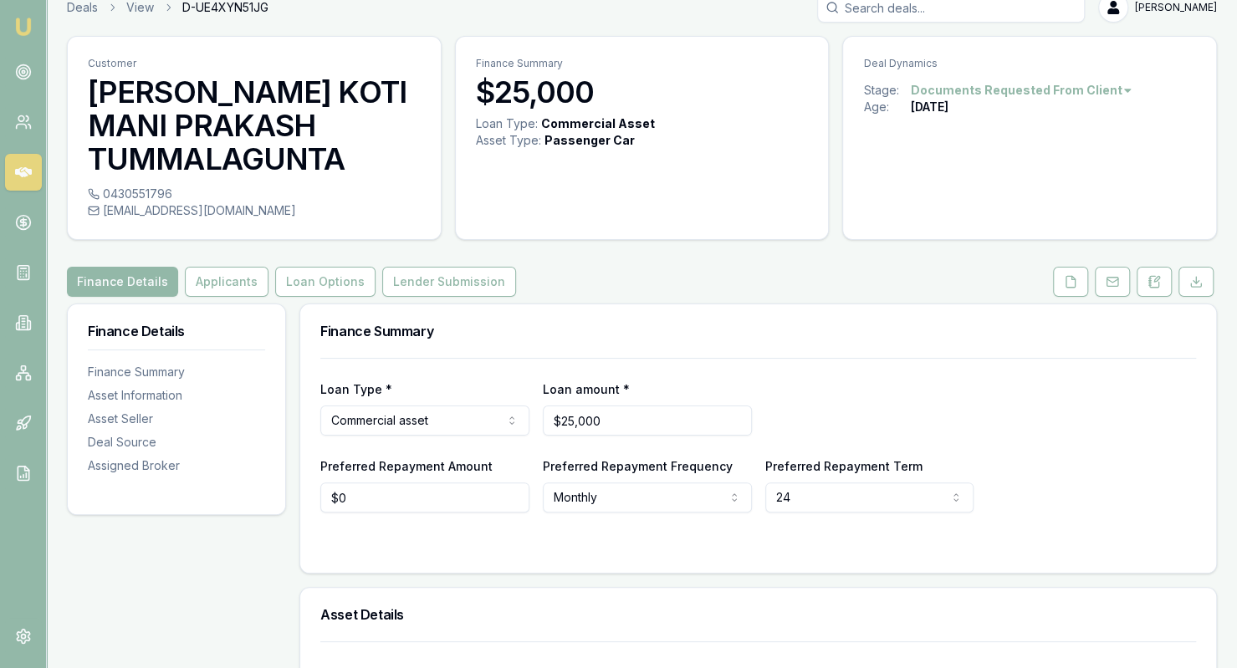
click at [23, 36] on img at bounding box center [23, 27] width 20 height 20
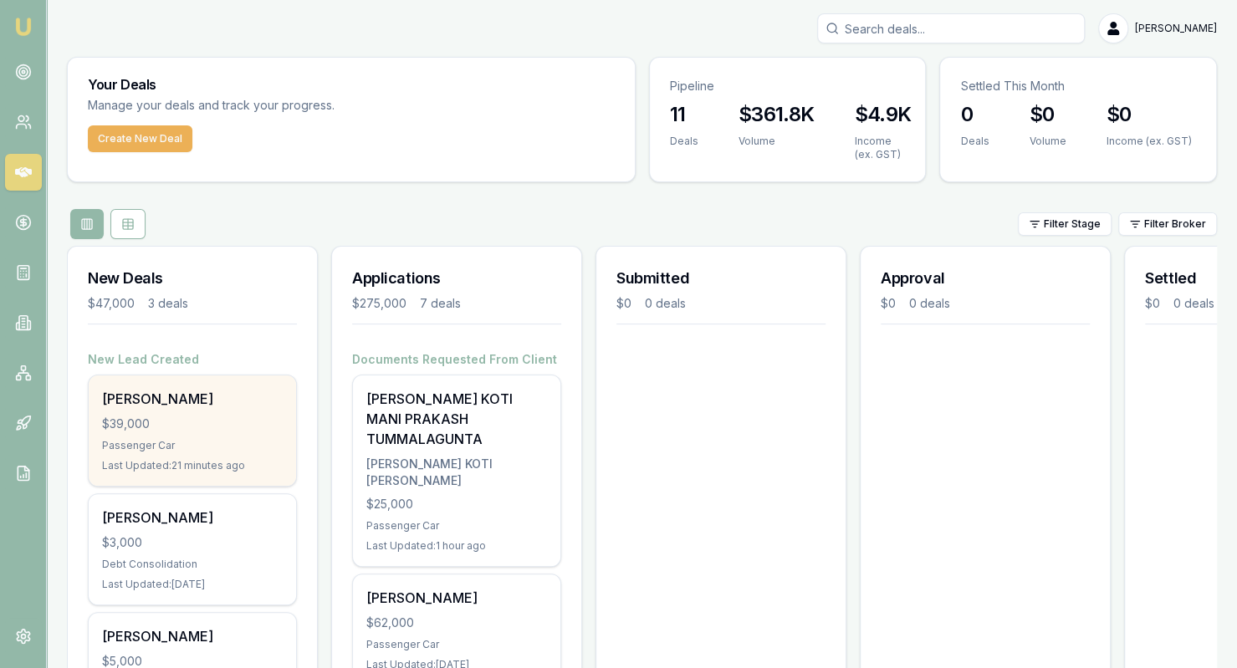
click at [172, 424] on div "$39,000" at bounding box center [192, 424] width 181 height 17
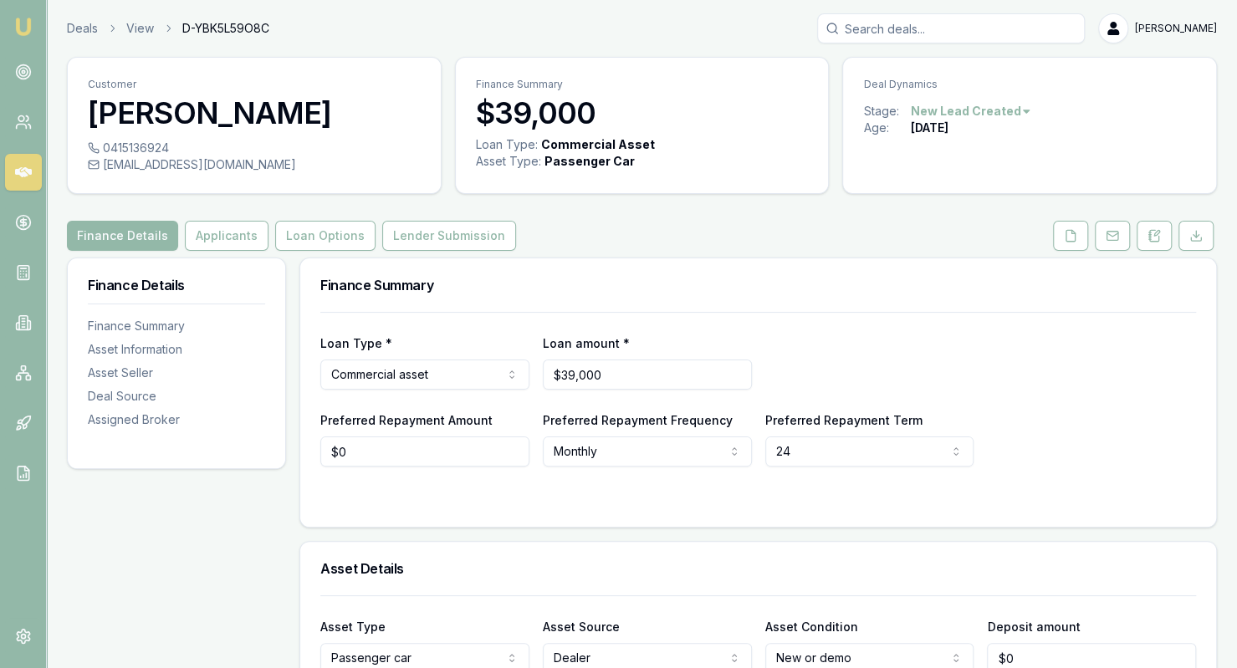
type input "0"
click at [1092, 654] on input "0" at bounding box center [1091, 658] width 209 height 30
type input "$10,000"
click at [1174, 592] on div "Asset Details" at bounding box center [758, 569] width 916 height 54
